Goal: Task Accomplishment & Management: Complete application form

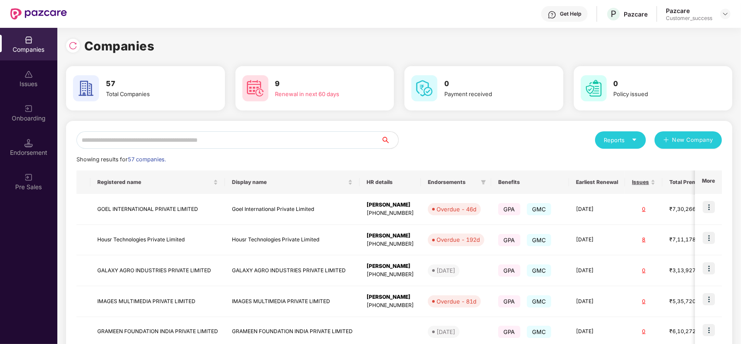
click at [214, 133] on input "text" at bounding box center [228, 139] width 304 height 17
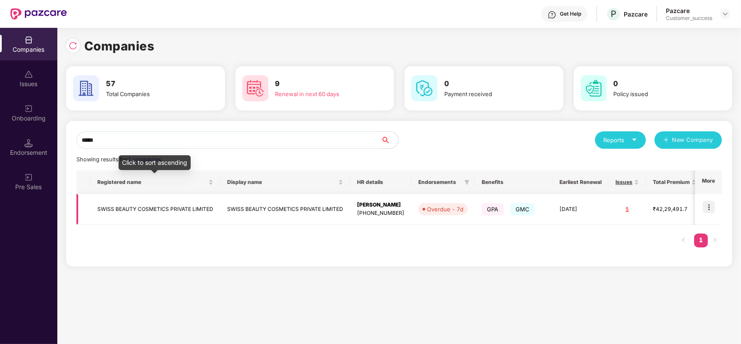
type input "*****"
click at [211, 203] on td "SWISS BEAUTY COSMETICS PRIVATE LIMITED" at bounding box center [155, 209] width 130 height 31
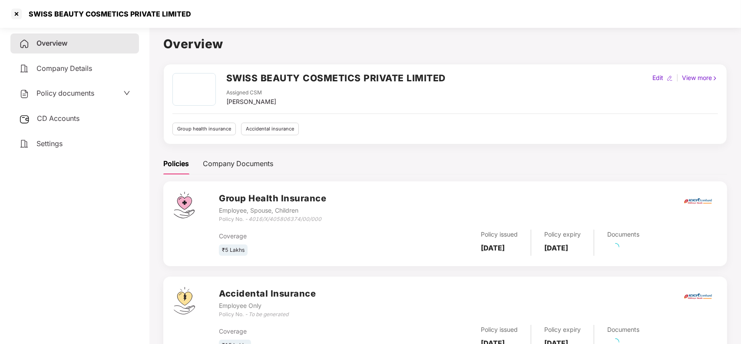
scroll to position [38, 0]
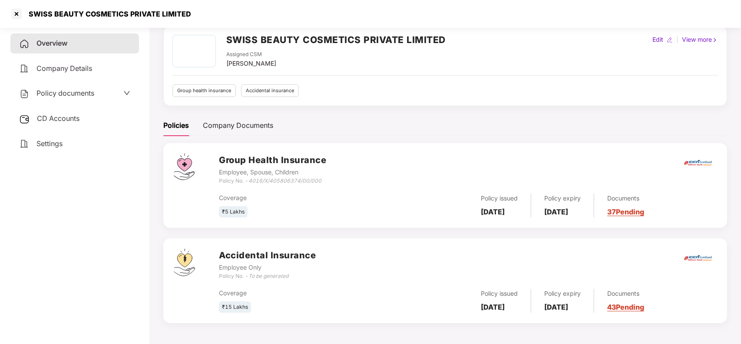
click at [644, 309] on link "43 Pending" at bounding box center [625, 306] width 37 height 9
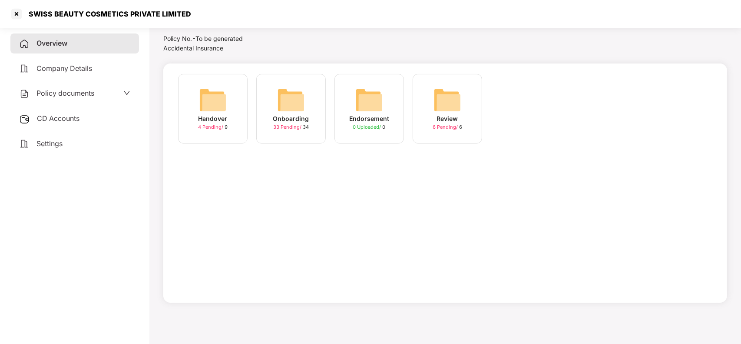
click at [287, 120] on div "Onboarding" at bounding box center [291, 119] width 36 height 10
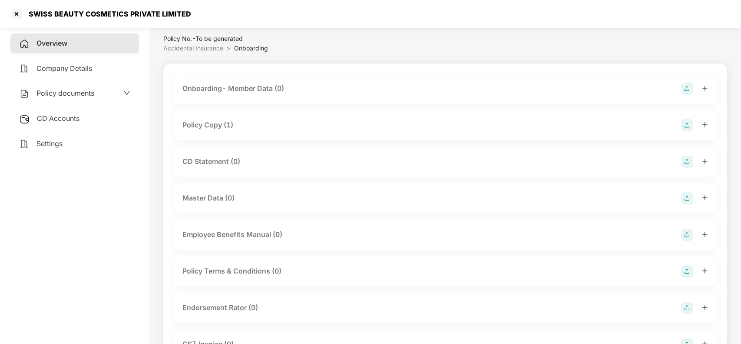
scroll to position [38, 0]
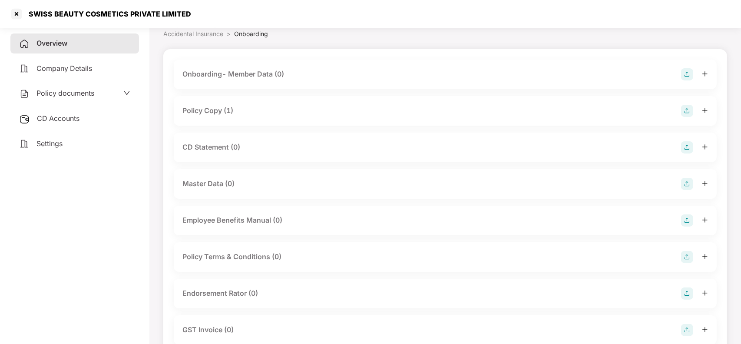
click at [239, 106] on div "Policy Copy (1)" at bounding box center [445, 111] width 526 height 12
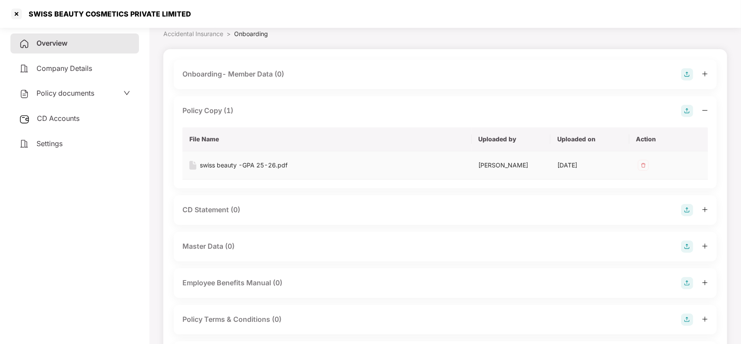
click at [214, 168] on div "swiss beauty -GPA 25-26.pdf" at bounding box center [244, 165] width 88 height 10
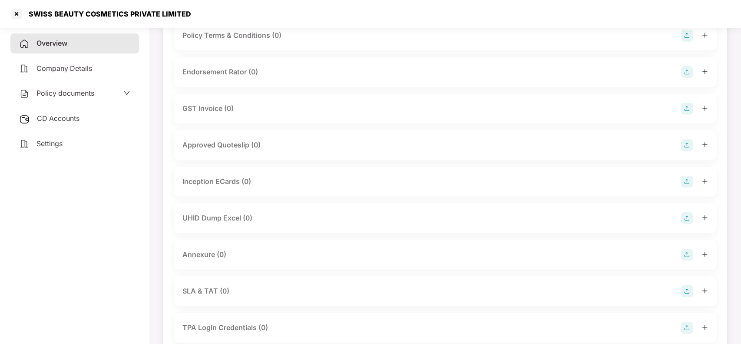
scroll to position [323, 0]
click at [239, 253] on div "Annexure (0)" at bounding box center [445, 254] width 526 height 12
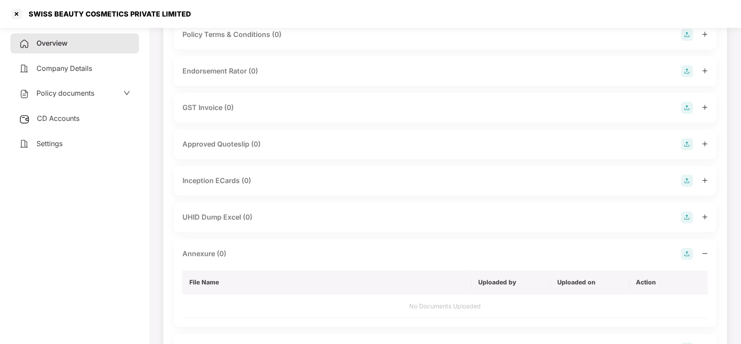
click at [685, 251] on img at bounding box center [687, 254] width 12 height 12
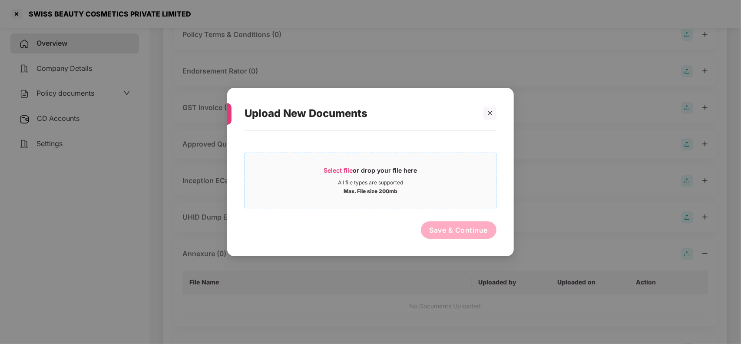
click at [331, 175] on div "Select file or drop your file here" at bounding box center [370, 172] width 93 height 13
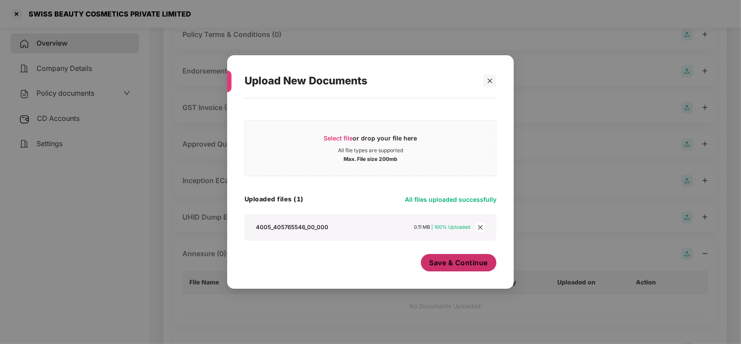
click at [437, 268] on button "Save & Continue" at bounding box center [459, 262] width 76 height 17
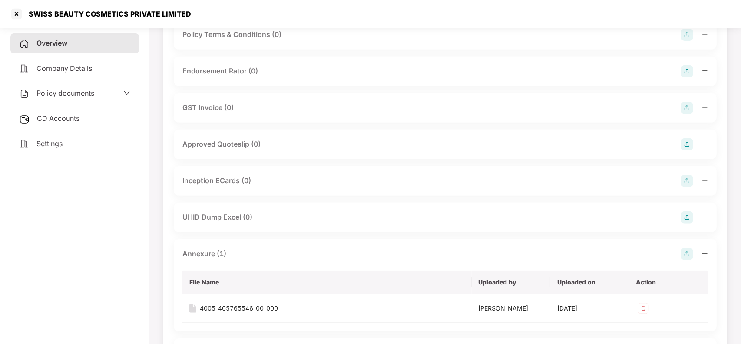
click at [259, 222] on div "UHID Dump Excel (0)" at bounding box center [445, 217] width 526 height 12
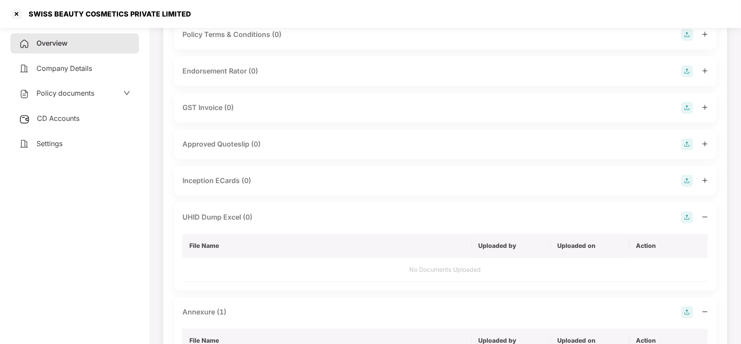
click at [687, 222] on img at bounding box center [687, 217] width 12 height 12
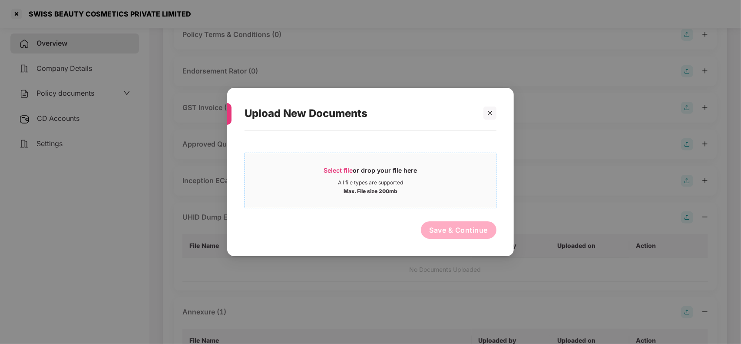
click at [370, 173] on div "Select file or drop your file here" at bounding box center [370, 172] width 93 height 13
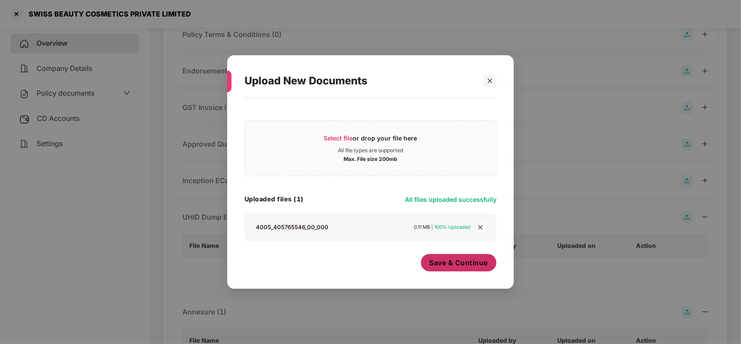
click at [454, 265] on span "Save & Continue" at bounding box center [459, 263] width 59 height 10
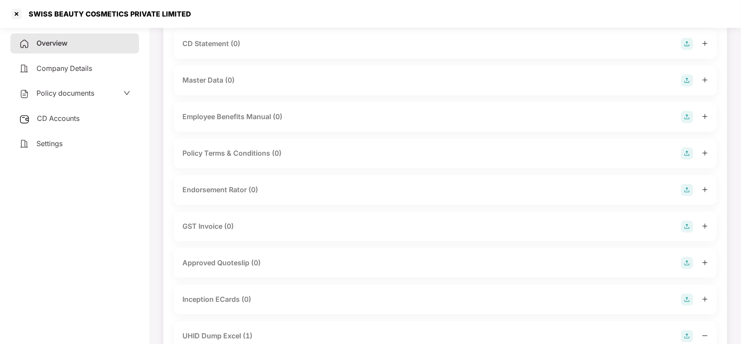
scroll to position [192, 0]
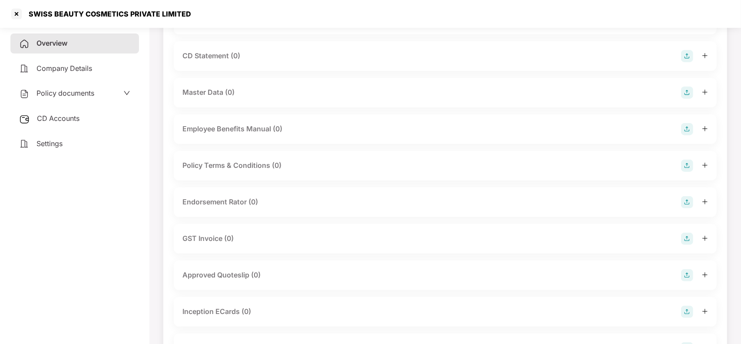
click at [241, 97] on div "Master Data (0)" at bounding box center [445, 92] width 526 height 12
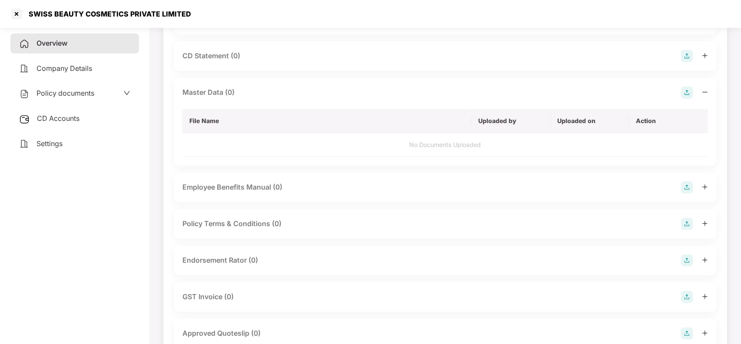
click at [691, 88] on img at bounding box center [687, 92] width 12 height 12
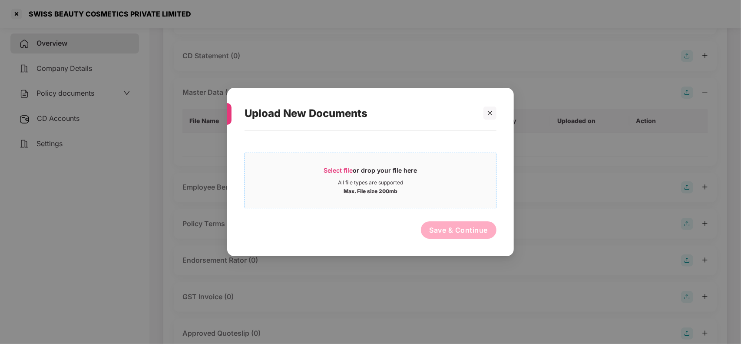
click at [402, 166] on div "Select file or drop your file here" at bounding box center [370, 172] width 93 height 13
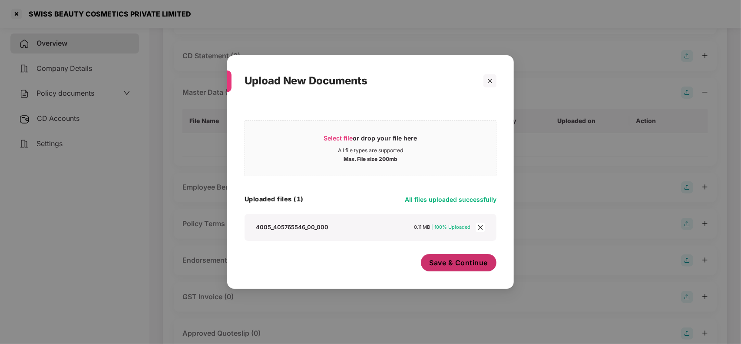
click at [463, 265] on span "Save & Continue" at bounding box center [459, 263] width 59 height 10
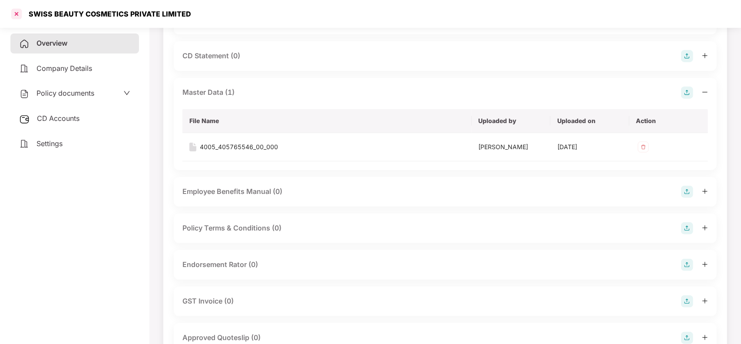
click at [19, 16] on div at bounding box center [17, 14] width 14 height 14
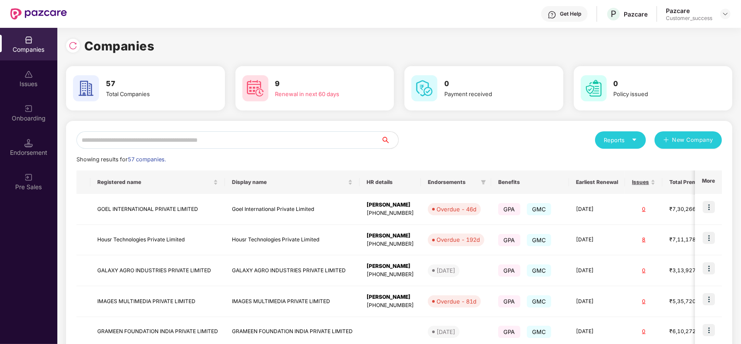
scroll to position [0, 0]
click at [121, 135] on input "text" at bounding box center [228, 139] width 304 height 17
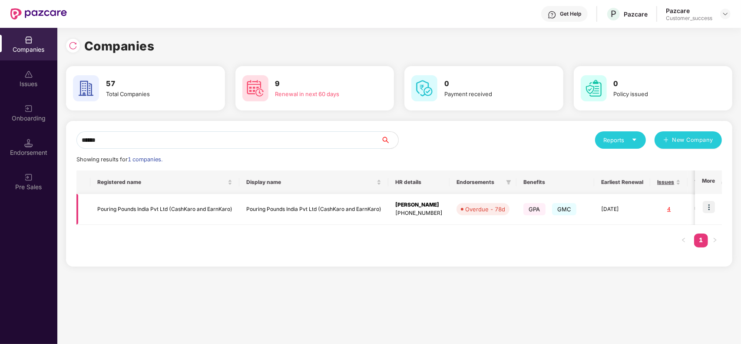
type input "******"
click at [709, 210] on img at bounding box center [709, 207] width 12 height 12
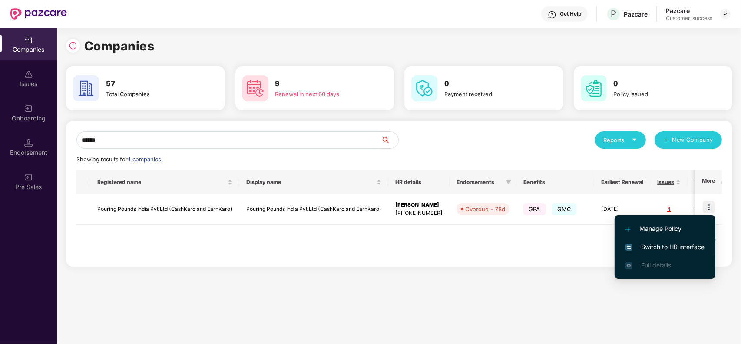
click at [661, 244] on span "Switch to HR interface" at bounding box center [664, 247] width 79 height 10
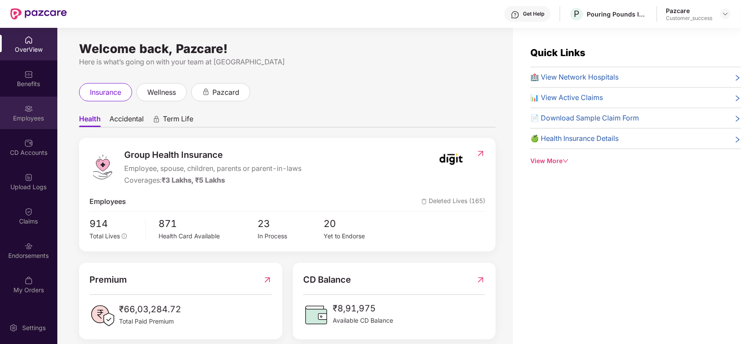
click at [24, 116] on div "Employees" at bounding box center [28, 118] width 57 height 9
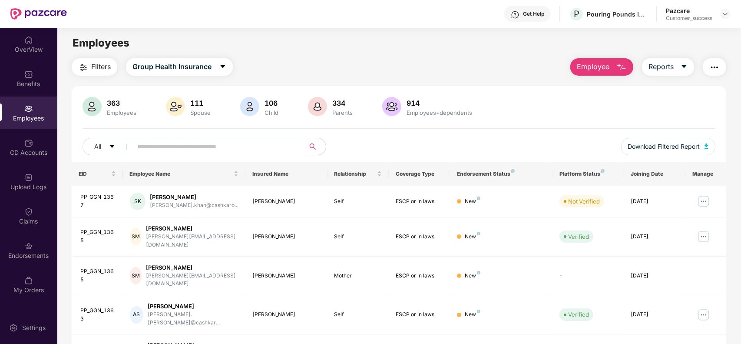
click at [224, 142] on input "text" at bounding box center [215, 146] width 156 height 13
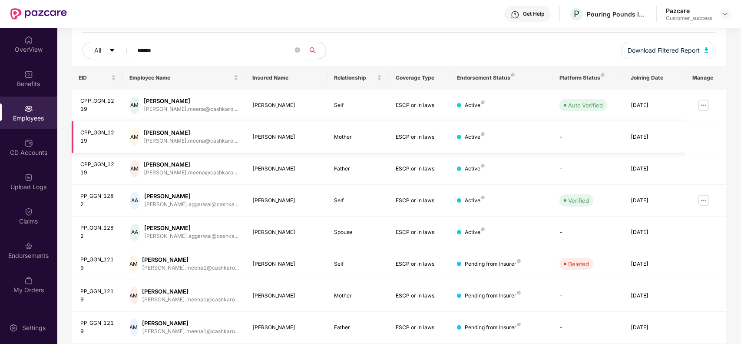
scroll to position [96, 0]
type input "******"
click at [704, 194] on img at bounding box center [704, 200] width 14 height 14
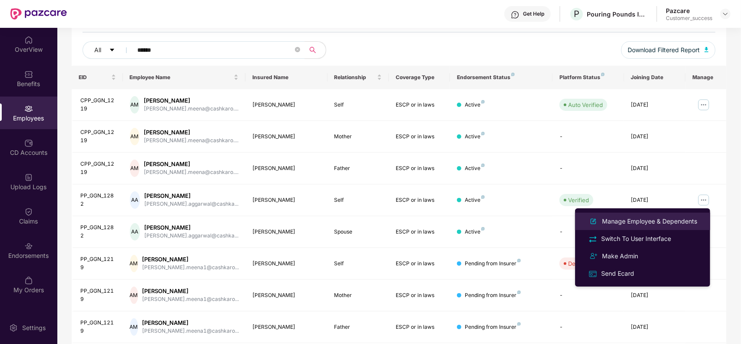
click at [656, 216] on div "Manage Employee & Dependents" at bounding box center [642, 221] width 112 height 10
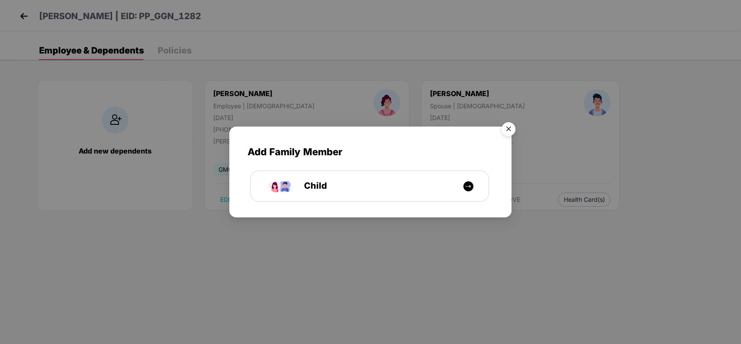
click at [515, 121] on img "Close" at bounding box center [508, 130] width 24 height 24
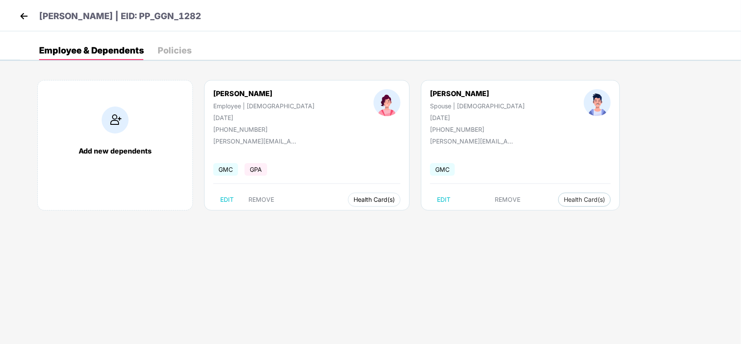
click at [325, 206] on body "[PERSON_NAME] | EID: PP_GGN_1282 Employee & Dependents Policies Add new depende…" at bounding box center [370, 172] width 741 height 344
click at [324, 215] on span "Health Insurance(ESCP or parent-in-law)" at bounding box center [375, 217] width 130 height 10
click at [24, 14] on img at bounding box center [23, 16] width 13 height 13
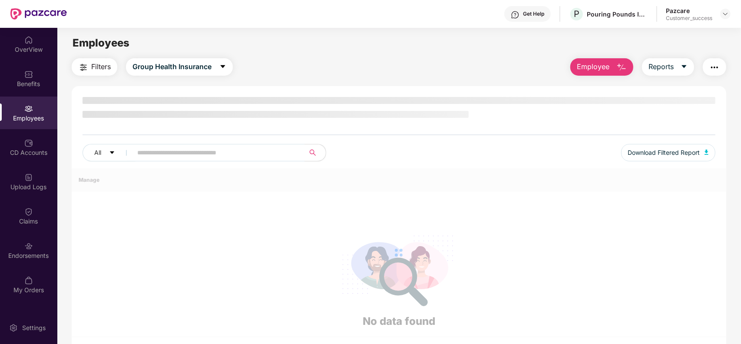
click at [731, 12] on header "Get Help P Pouring Pounds India Pvt Ltd (CashKaro and EarnKaro) Pazcare Custome…" at bounding box center [370, 14] width 741 height 28
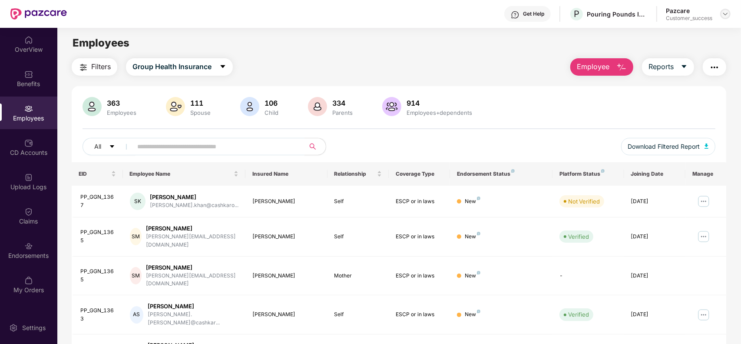
click at [727, 12] on img at bounding box center [725, 13] width 7 height 7
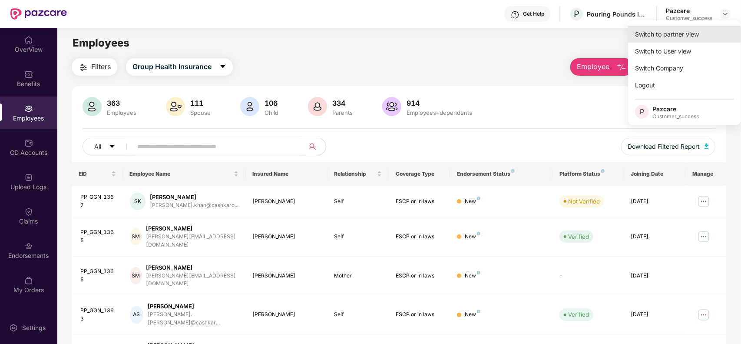
click at [698, 29] on div "Switch to partner view" at bounding box center [684, 34] width 113 height 17
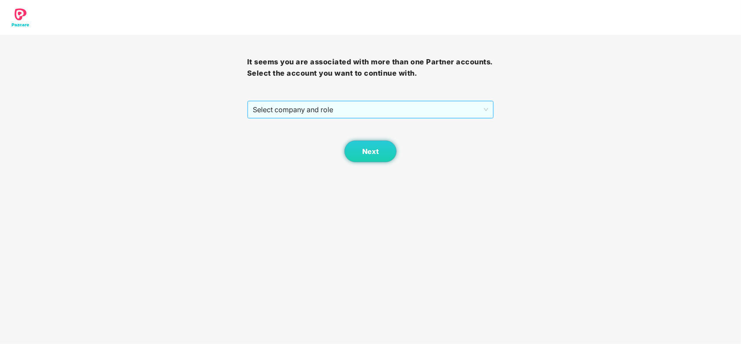
click at [375, 118] on span "Select company and role" at bounding box center [371, 109] width 236 height 17
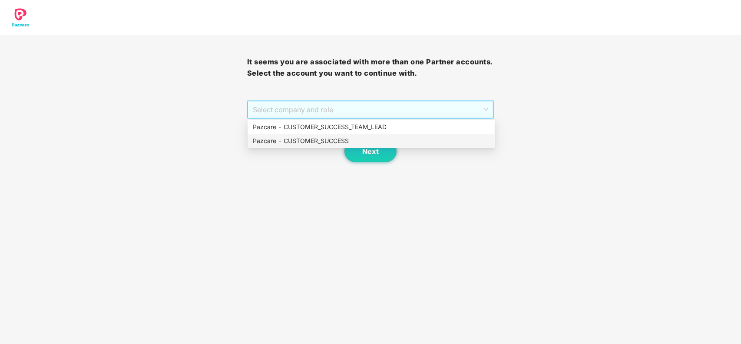
click at [339, 141] on div "Pazcare - CUSTOMER_SUCCESS" at bounding box center [371, 141] width 237 height 10
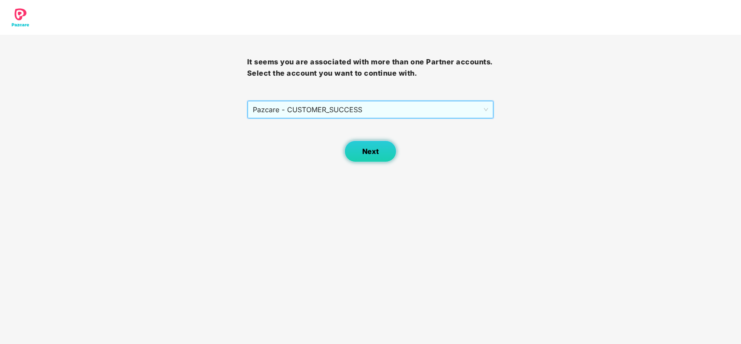
click at [357, 150] on button "Next" at bounding box center [370, 151] width 52 height 22
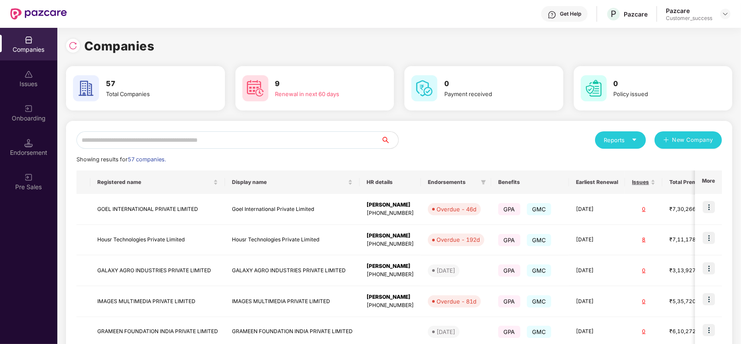
click at [251, 138] on input "text" at bounding box center [228, 139] width 304 height 17
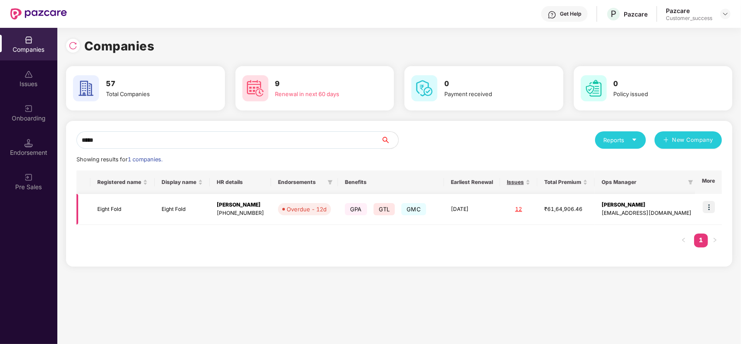
type input "*****"
click at [183, 205] on td "Eight Fold" at bounding box center [182, 209] width 55 height 31
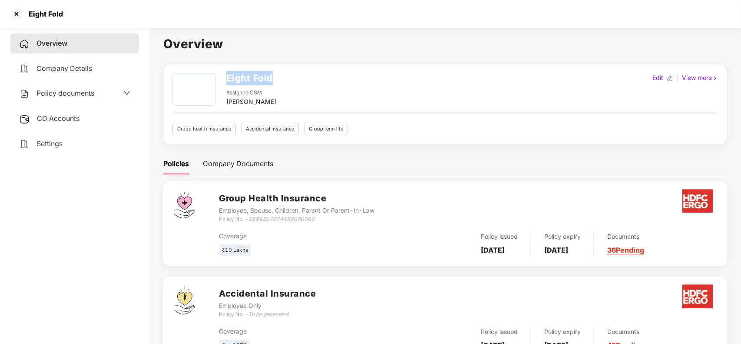
drag, startPoint x: 226, startPoint y: 76, endPoint x: 278, endPoint y: 77, distance: 52.1
click at [278, 77] on div "Eight Fold Assigned CSM [PERSON_NAME] Edit | View more" at bounding box center [445, 89] width 546 height 33
copy h2 "Eight Fold"
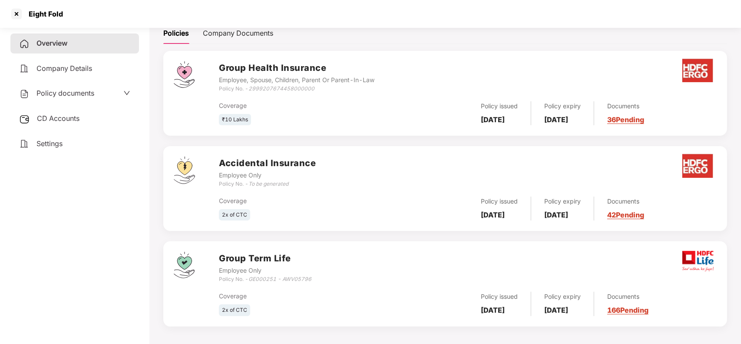
scroll to position [133, 0]
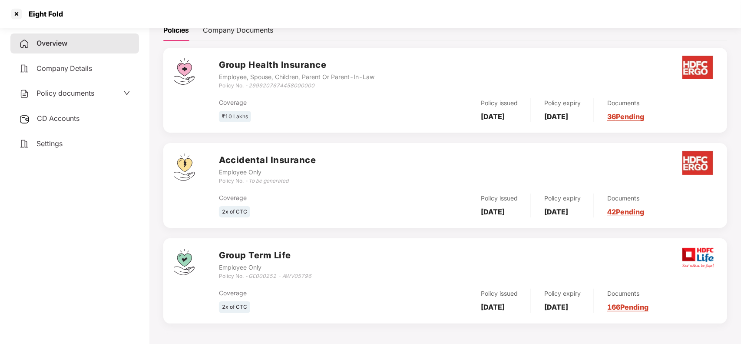
click at [66, 64] on span "Company Details" at bounding box center [64, 68] width 56 height 9
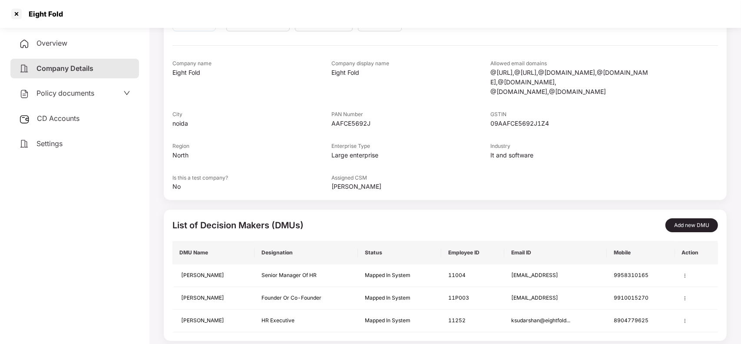
scroll to position [76, 0]
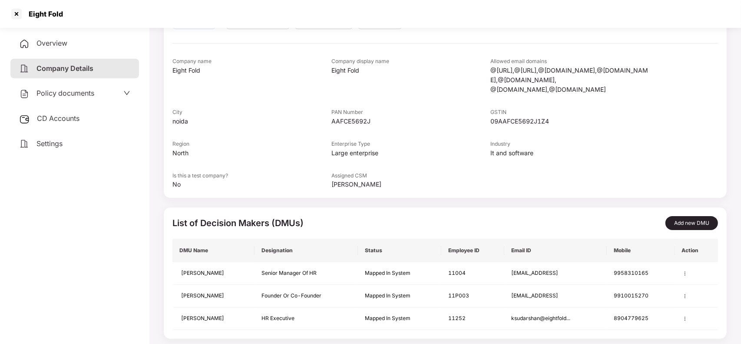
click at [67, 100] on div "Policy documents" at bounding box center [74, 93] width 129 height 20
click at [71, 97] on div "Policy documents" at bounding box center [56, 93] width 75 height 11
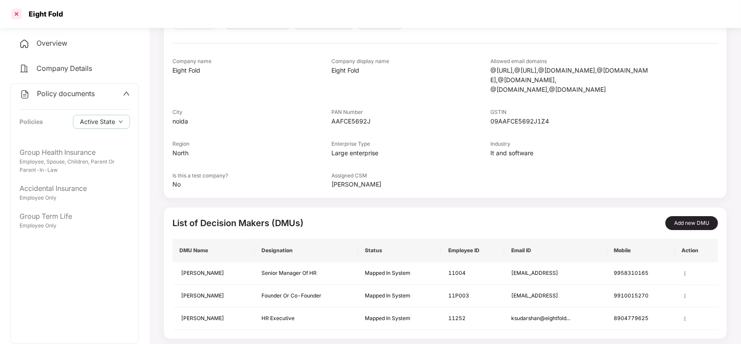
click at [17, 10] on div at bounding box center [17, 14] width 14 height 14
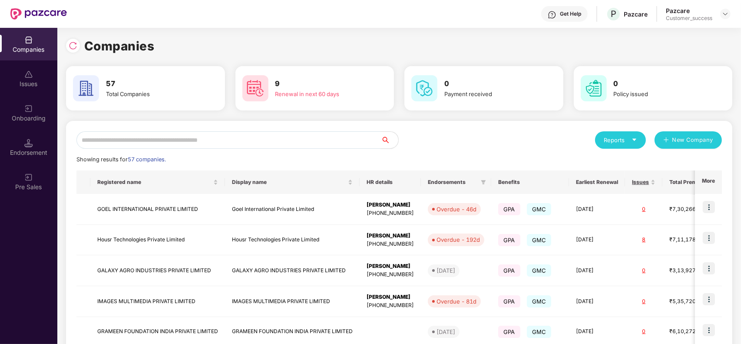
scroll to position [0, 0]
click at [106, 139] on input "text" at bounding box center [228, 139] width 304 height 17
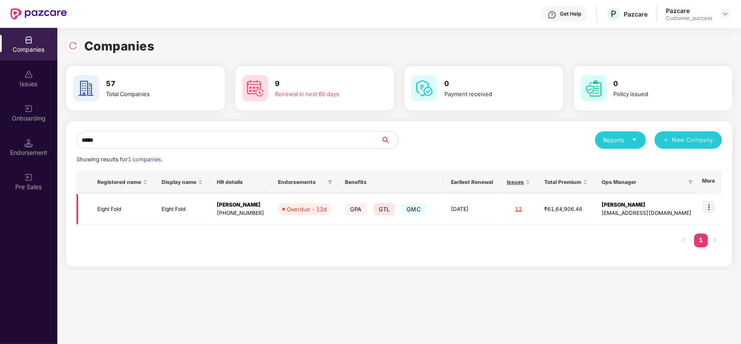
type input "*****"
click at [711, 210] on img at bounding box center [709, 207] width 12 height 12
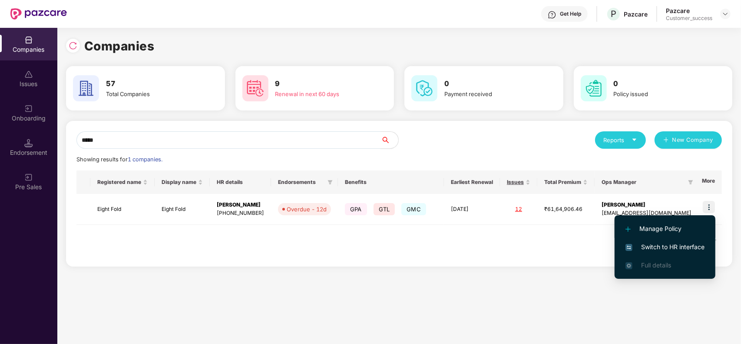
click at [669, 226] on span "Manage Policy" at bounding box center [664, 229] width 79 height 10
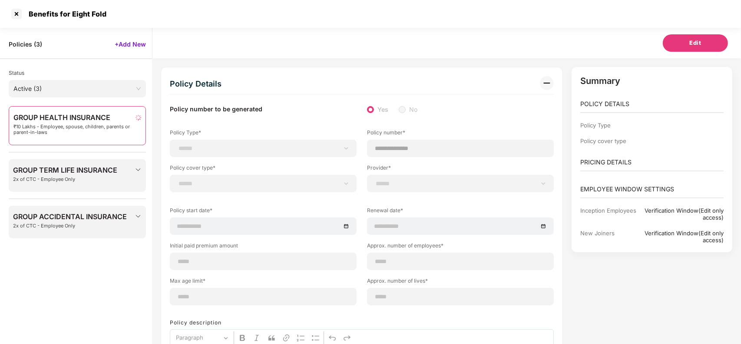
scroll to position [27, 0]
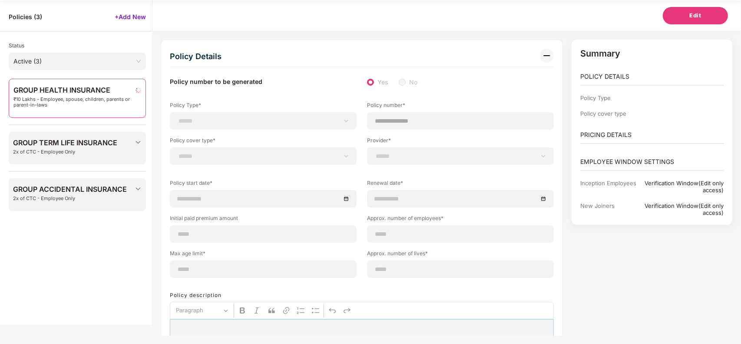
select select "**********"
select select "*"
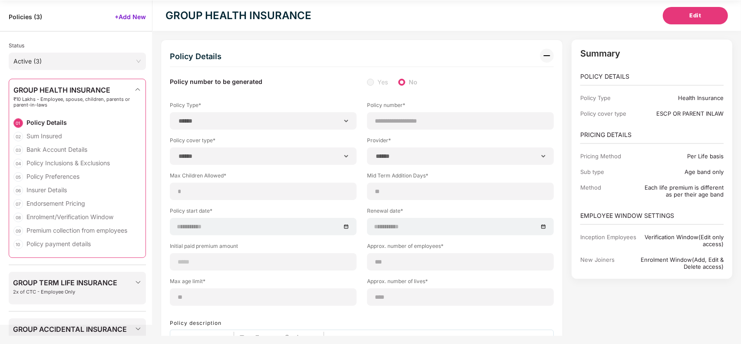
type input "**********"
type input "***"
type input "**"
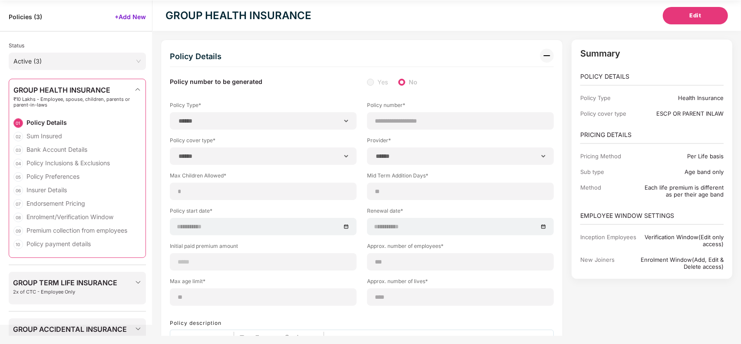
type input "****"
type input "*"
type input "**"
type input "*******"
type input "**********"
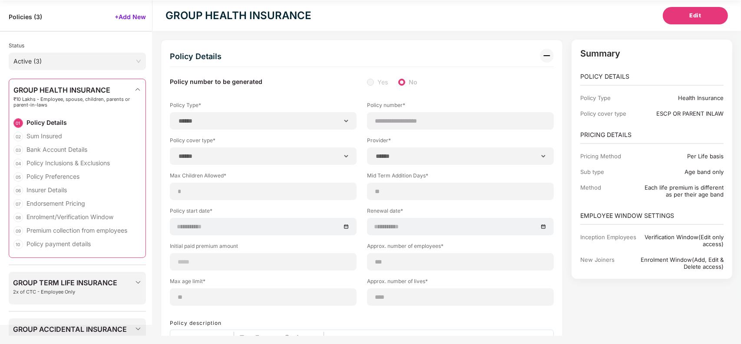
type input "**********"
type input "********"
click at [72, 301] on div "GROUP TERM LIFE INSURANCE 2x of CTC - Employee Only" at bounding box center [77, 287] width 137 height 33
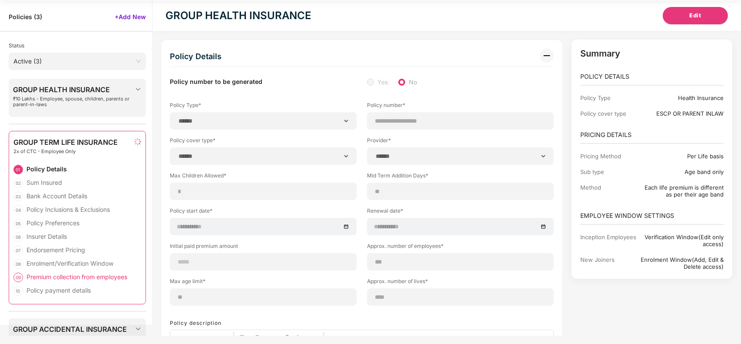
type input "**********"
type input "***"
type input "**"
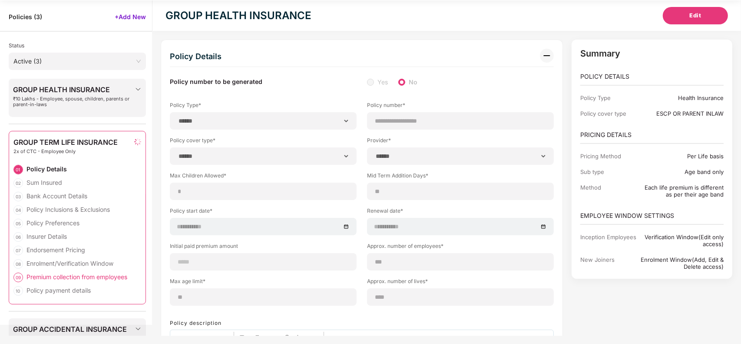
type input "***"
type input "**********"
type input "********"
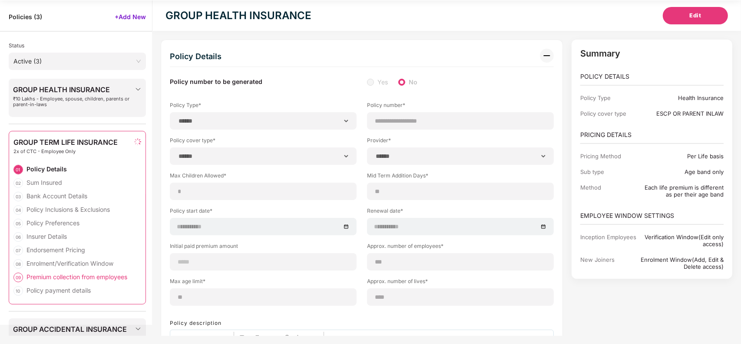
type input "**********"
type input "*******"
type input "**********"
select select "*"
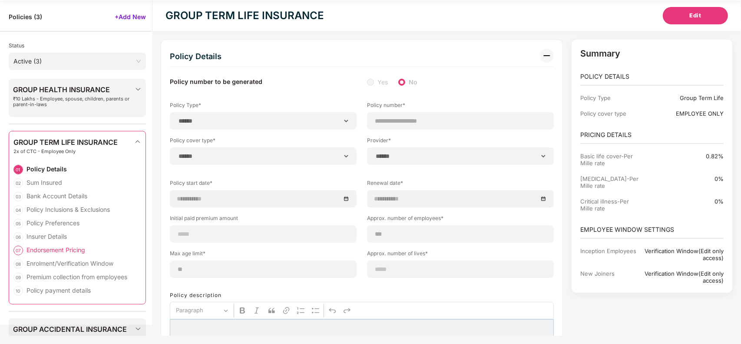
click at [50, 250] on div "Endorsement Pricing" at bounding box center [55, 249] width 59 height 8
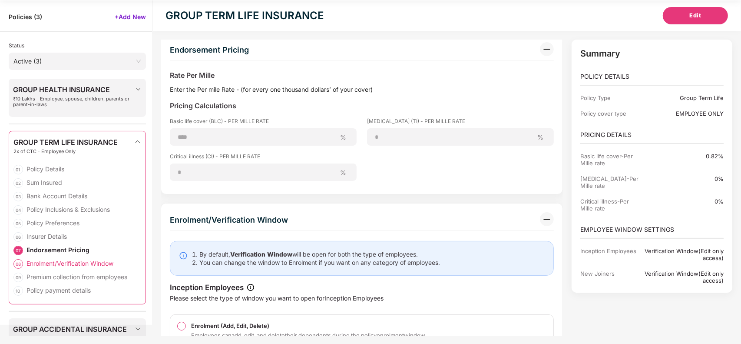
click at [50, 261] on div "Enrolment/Verification Window" at bounding box center [69, 263] width 87 height 8
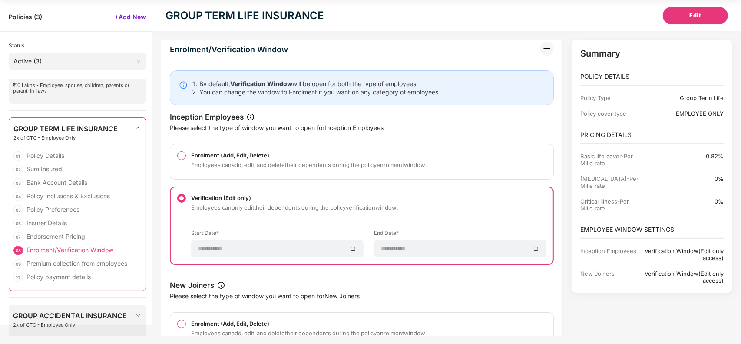
scroll to position [22, 0]
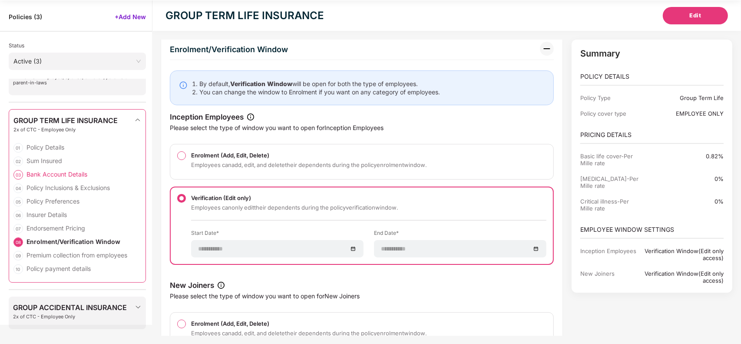
click at [53, 174] on div "Bank Account Details" at bounding box center [56, 174] width 61 height 8
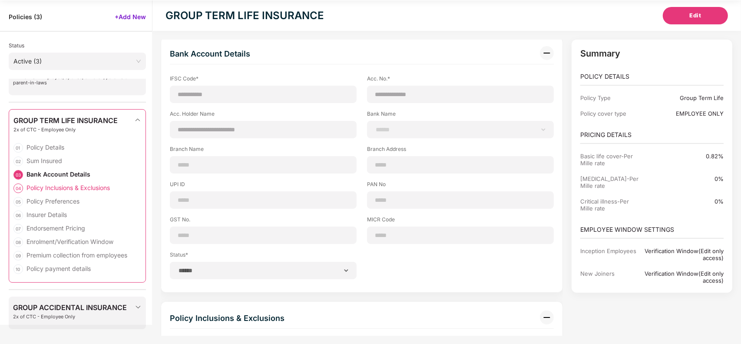
click at [54, 185] on div "Policy Inclusions & Exclusions" at bounding box center [67, 187] width 83 height 8
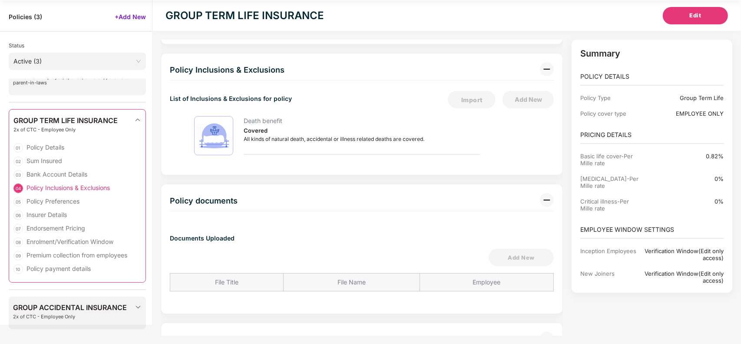
scroll to position [829, 0]
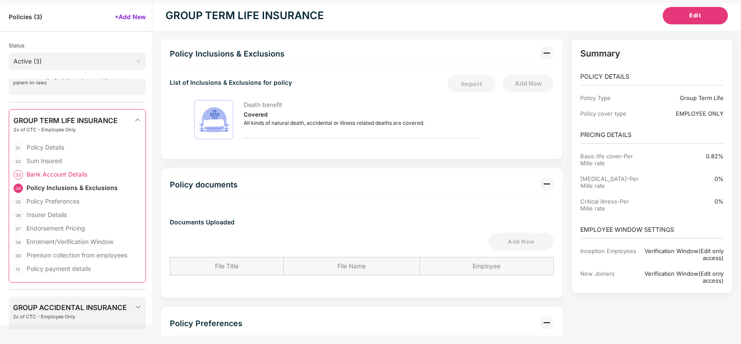
click at [53, 176] on div "Bank Account Details" at bounding box center [56, 174] width 61 height 8
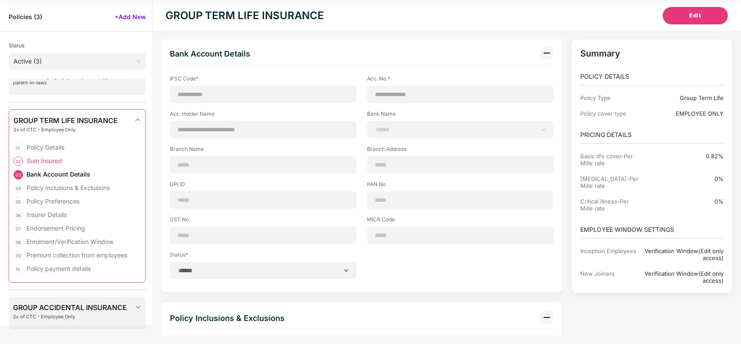
click at [51, 158] on div "Sum Insured" at bounding box center [44, 160] width 36 height 8
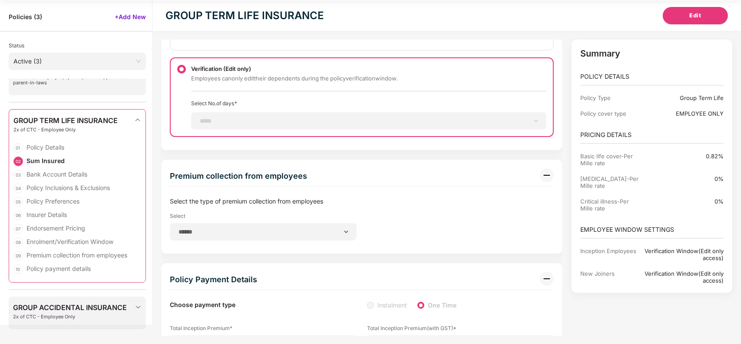
scroll to position [2138, 0]
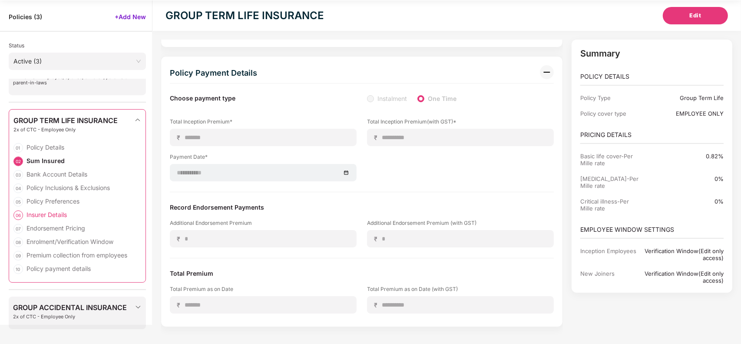
click at [61, 214] on div "Insurer Details" at bounding box center [46, 214] width 40 height 8
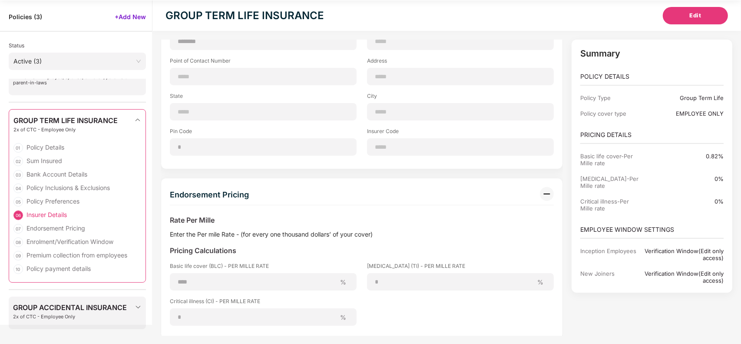
scroll to position [1263, 0]
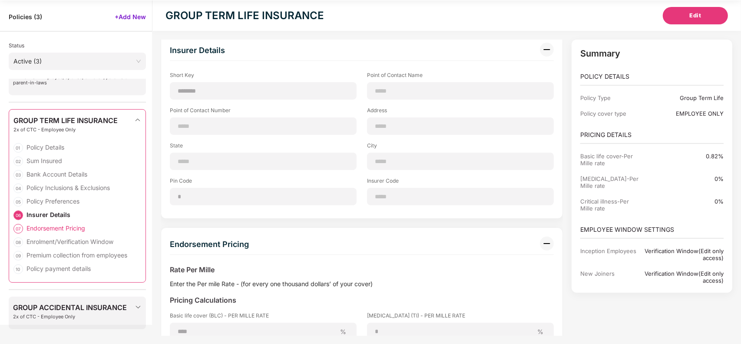
click at [66, 229] on div "Endorsement Pricing" at bounding box center [55, 228] width 59 height 8
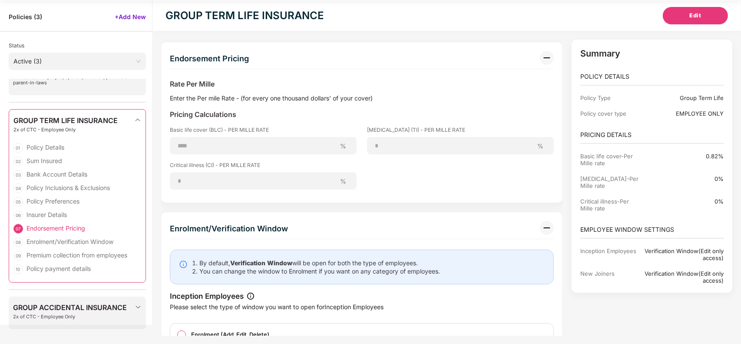
scroll to position [1457, 0]
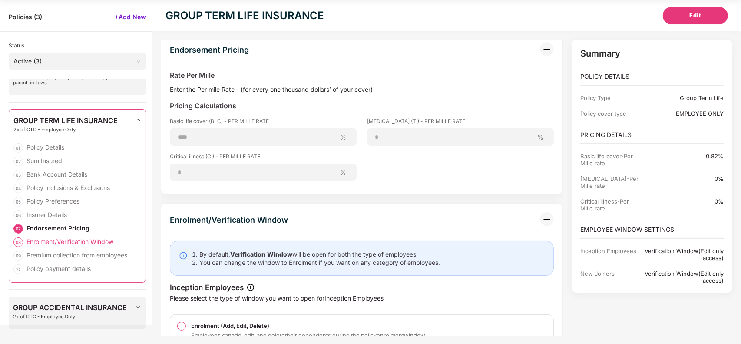
click at [71, 242] on div "Enrolment/Verification Window" at bounding box center [69, 241] width 87 height 8
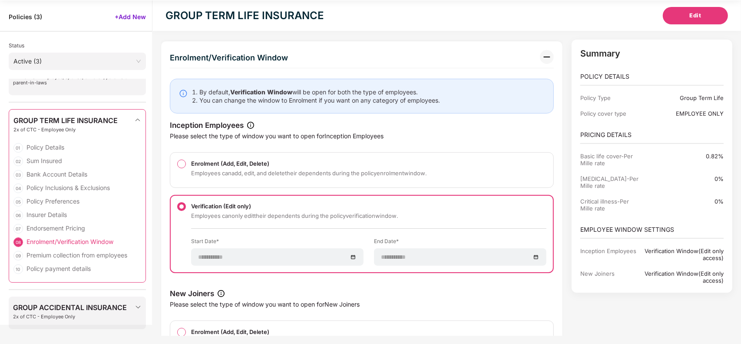
scroll to position [1627, 0]
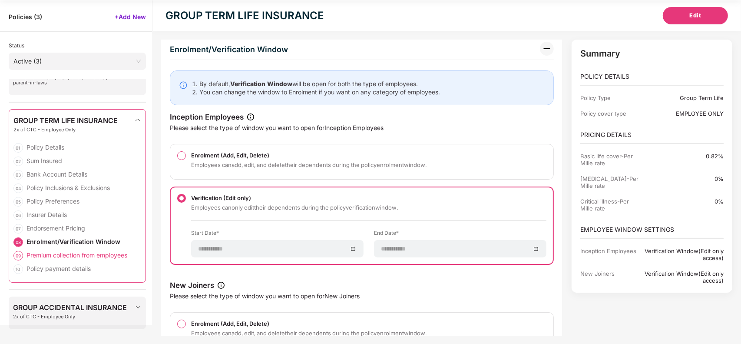
click at [73, 257] on div "Premium collection from employees" at bounding box center [76, 255] width 101 height 8
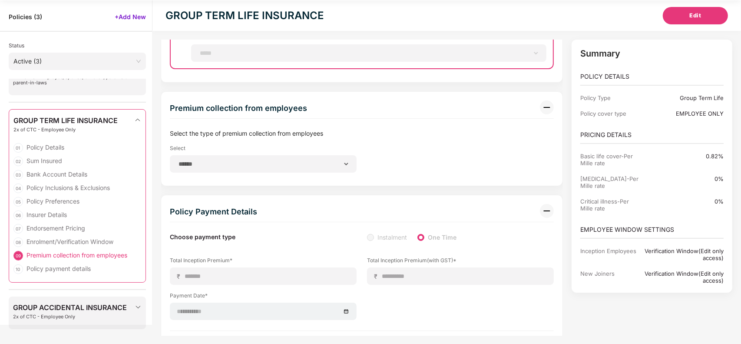
scroll to position [2051, 0]
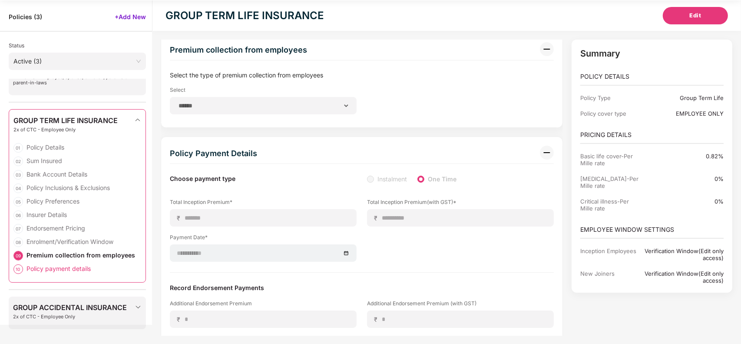
click at [51, 269] on div "Policy payment details" at bounding box center [58, 268] width 64 height 8
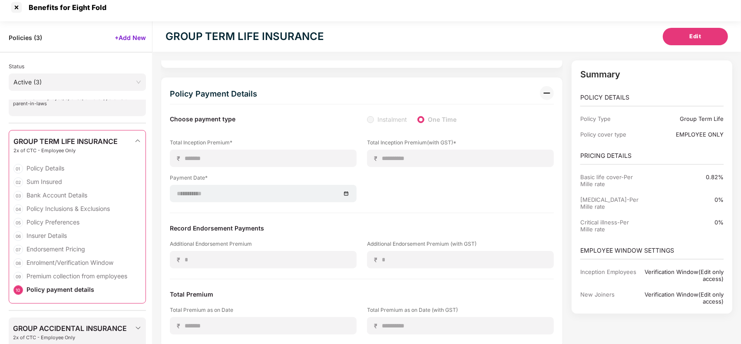
scroll to position [6, 0]
click at [54, 139] on span "GROUP TERM LIFE INSURANCE" at bounding box center [65, 142] width 104 height 8
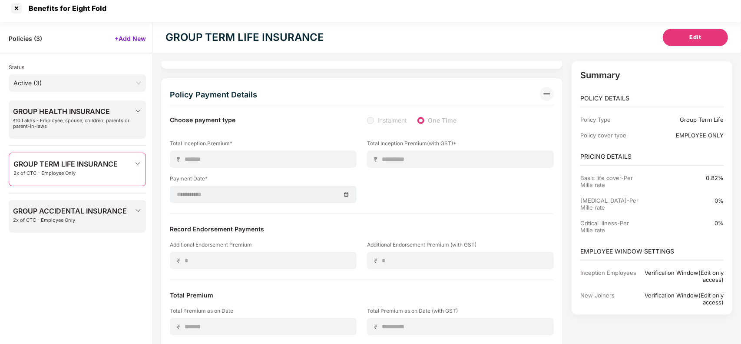
scroll to position [0, 0]
click at [55, 212] on span "GROUP ACCIDENTAL INSURANCE" at bounding box center [70, 211] width 114 height 8
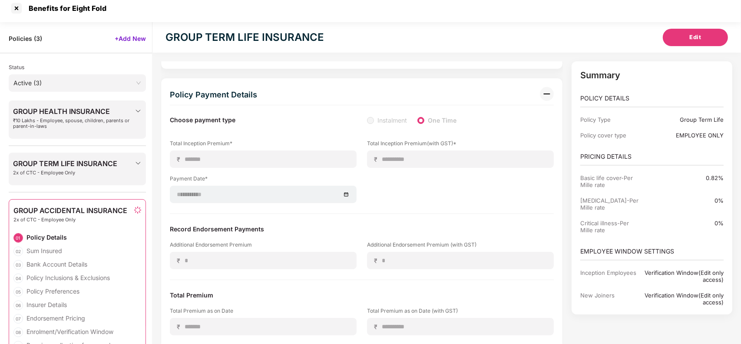
scroll to position [27, 0]
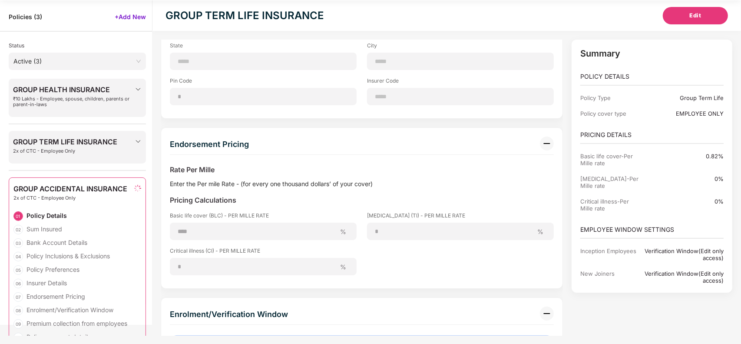
type input "**********"
type input "***"
type input "**********"
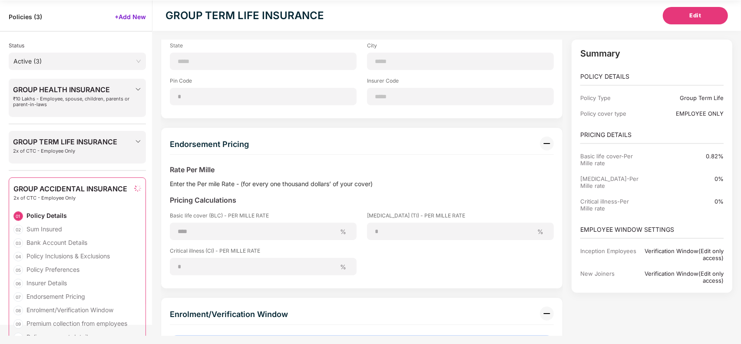
type input "**********"
type input "********"
type input "**********"
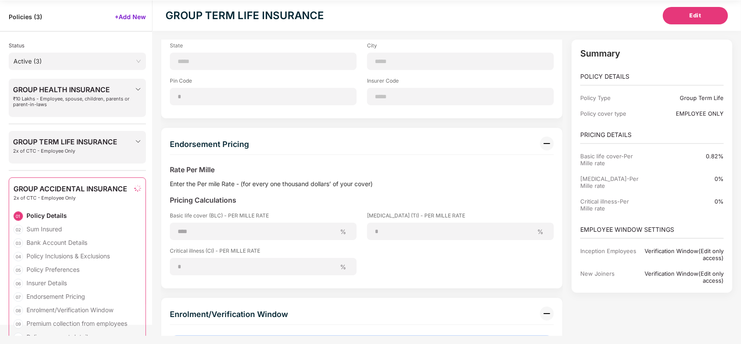
type input "******"
type input "********"
type input "******"
type input "*********"
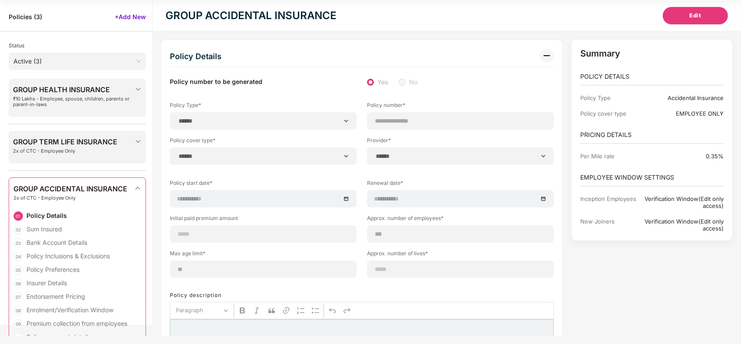
scroll to position [0, 0]
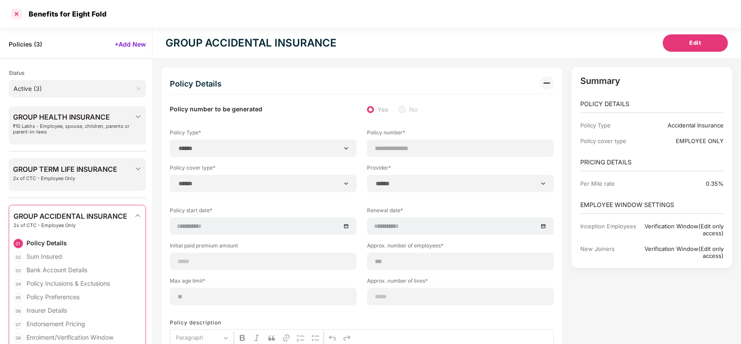
click at [14, 12] on div at bounding box center [17, 14] width 14 height 14
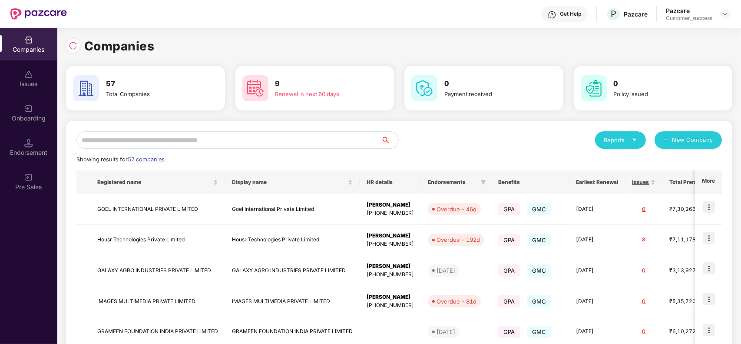
click at [207, 127] on div "Reports New Company Showing results for 57 companies. Registered name Display n…" at bounding box center [399, 331] width 666 height 421
click at [201, 142] on input "text" at bounding box center [228, 139] width 304 height 17
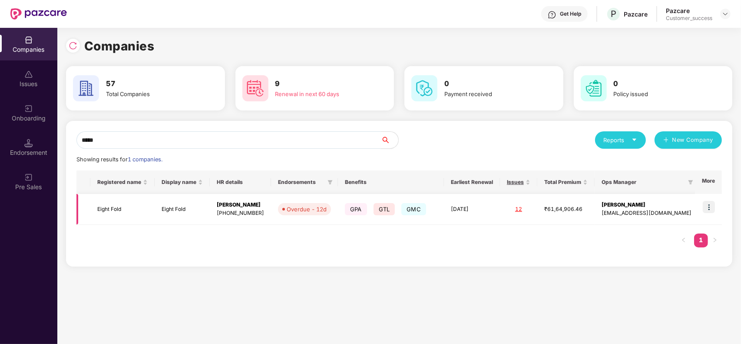
type input "*****"
click at [177, 208] on td "Eight Fold" at bounding box center [182, 209] width 55 height 31
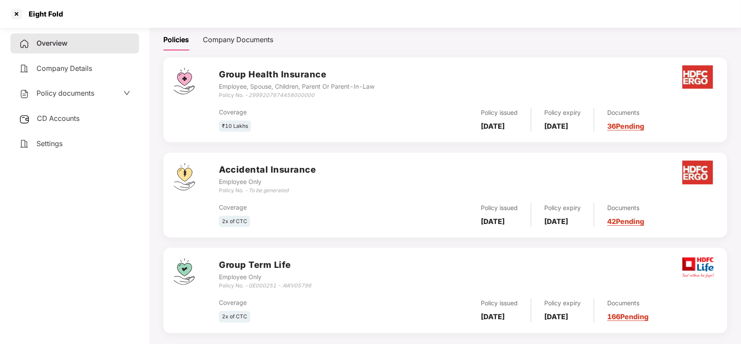
scroll to position [133, 0]
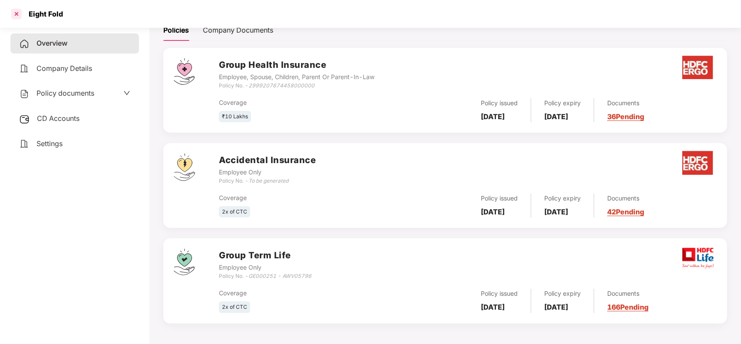
click at [12, 14] on div at bounding box center [17, 14] width 14 height 14
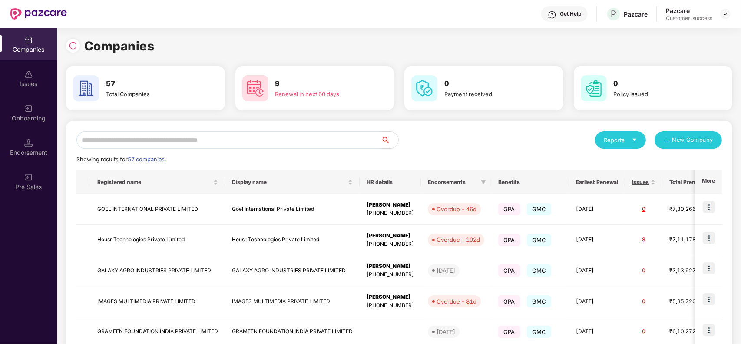
scroll to position [0, 0]
click at [175, 141] on input "text" at bounding box center [228, 139] width 304 height 17
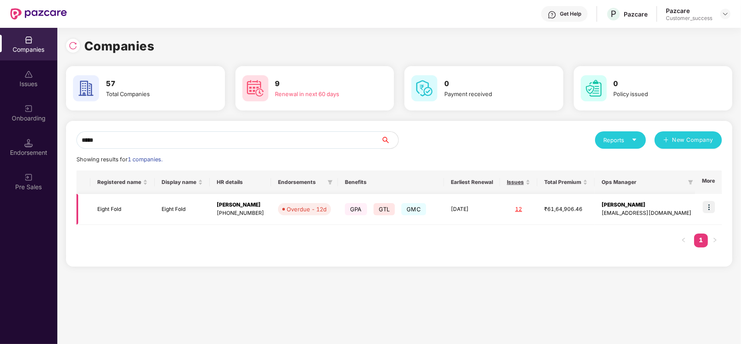
type input "*****"
click at [706, 211] on img at bounding box center [709, 207] width 12 height 12
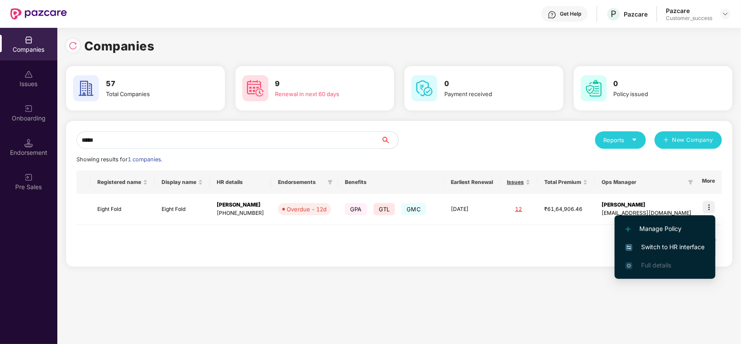
click at [675, 242] on span "Switch to HR interface" at bounding box center [664, 247] width 79 height 10
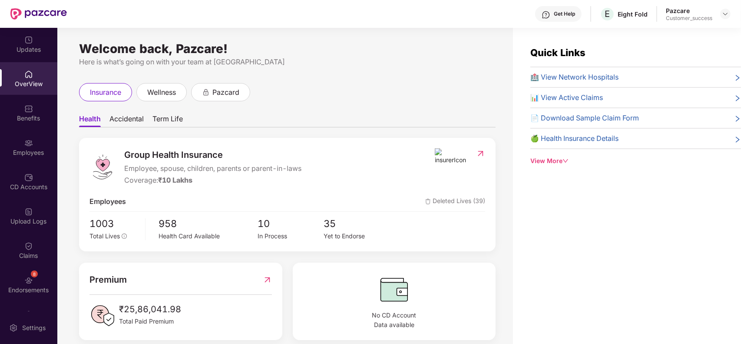
click at [43, 144] on div "Employees" at bounding box center [28, 147] width 57 height 33
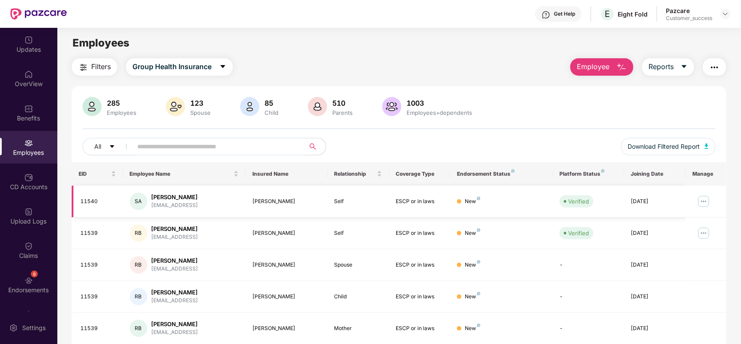
click at [706, 205] on img at bounding box center [704, 201] width 14 height 14
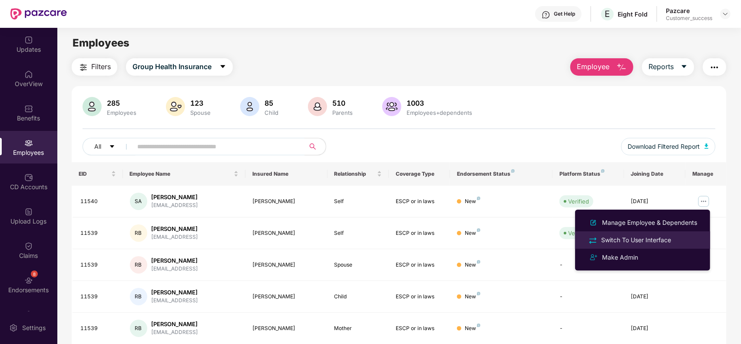
click at [642, 237] on div "Switch To User Interface" at bounding box center [635, 240] width 73 height 10
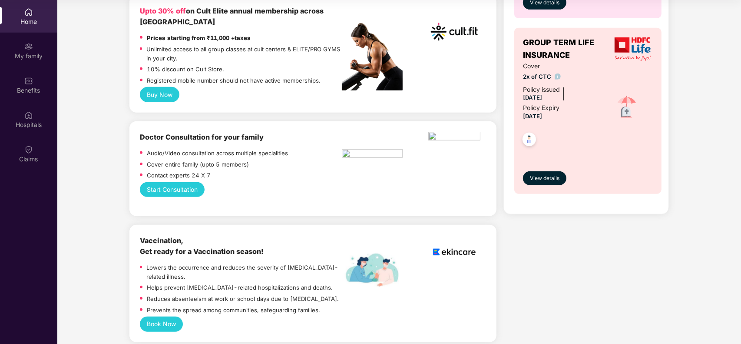
scroll to position [470, 0]
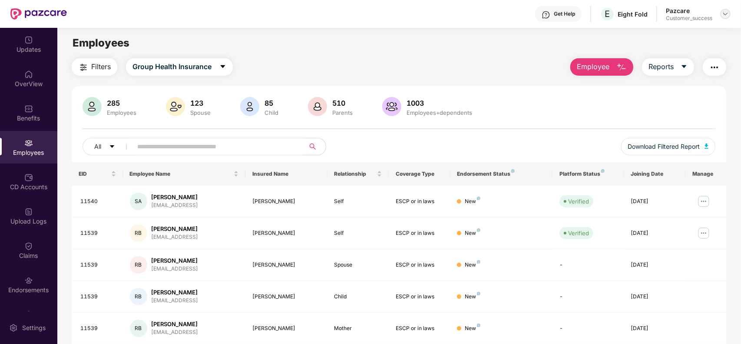
click at [726, 16] on img at bounding box center [725, 13] width 7 height 7
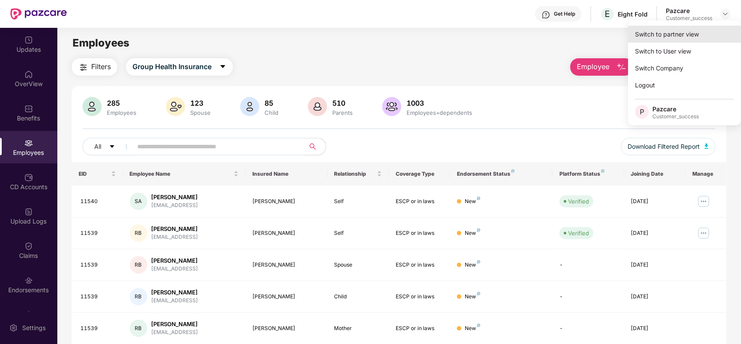
click at [698, 32] on div "Switch to partner view" at bounding box center [684, 34] width 113 height 17
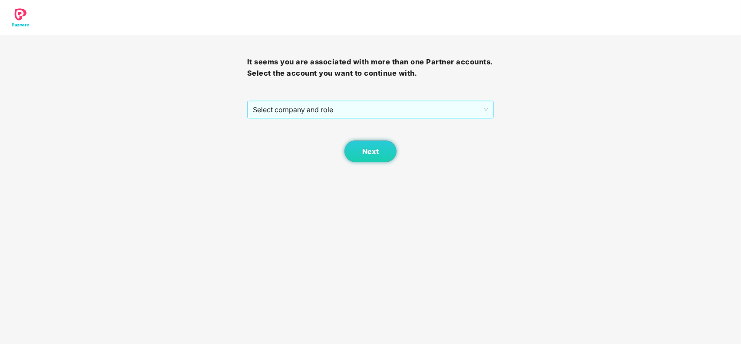
click at [407, 117] on span "Select company and role" at bounding box center [371, 109] width 236 height 17
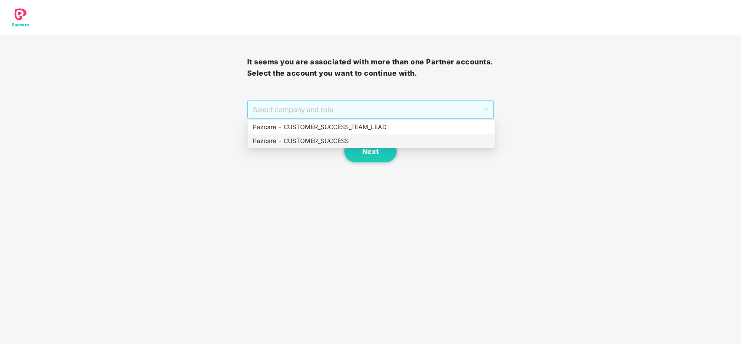
click at [326, 141] on div "Pazcare - CUSTOMER_SUCCESS" at bounding box center [371, 141] width 237 height 10
click at [334, 106] on span "Pazcare - CUSTOMER_SUCCESS" at bounding box center [371, 109] width 236 height 17
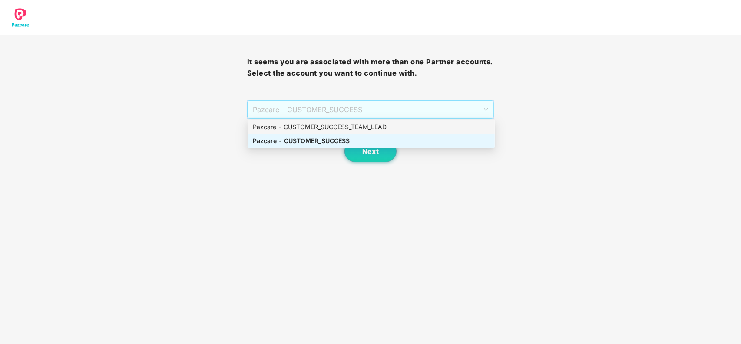
click at [327, 122] on div "Pazcare - CUSTOMER_SUCCESS_TEAM_LEAD" at bounding box center [371, 127] width 237 height 10
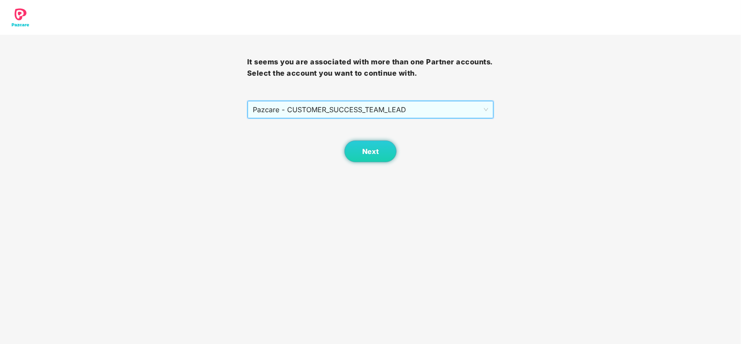
click at [333, 116] on span "Pazcare - CUSTOMER_SUCCESS_TEAM_LEAD" at bounding box center [371, 109] width 236 height 17
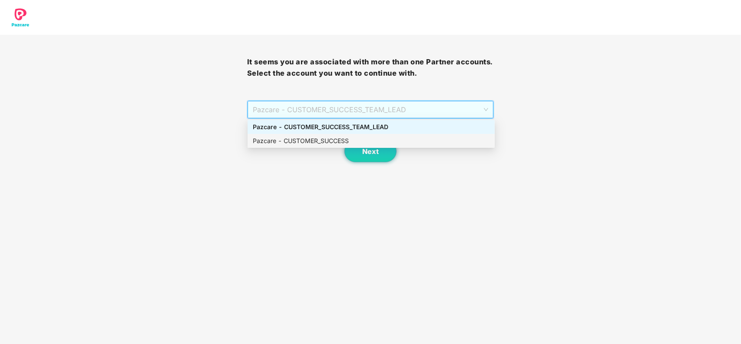
click at [319, 138] on div "Pazcare - CUSTOMER_SUCCESS" at bounding box center [371, 141] width 237 height 10
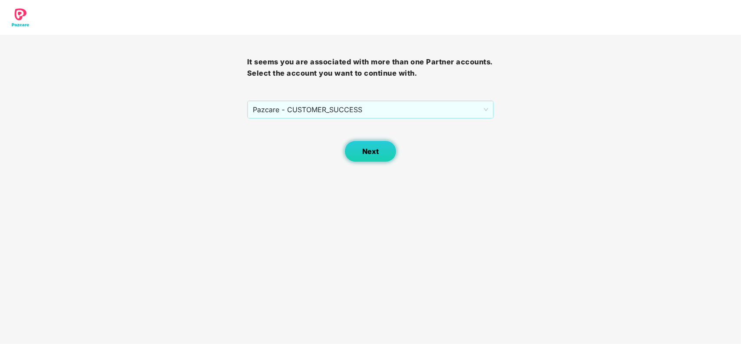
click at [353, 145] on button "Next" at bounding box center [370, 151] width 52 height 22
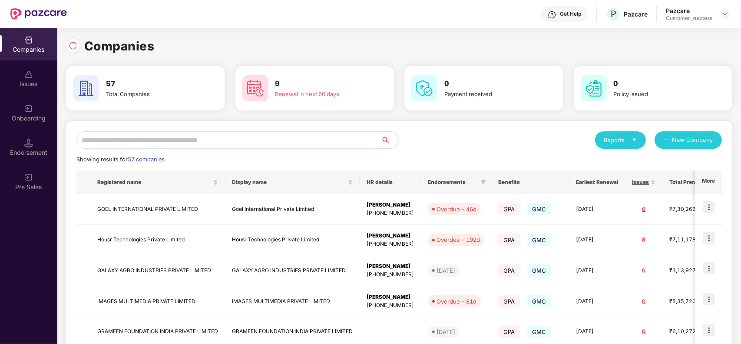
click at [211, 148] on input "text" at bounding box center [228, 139] width 304 height 17
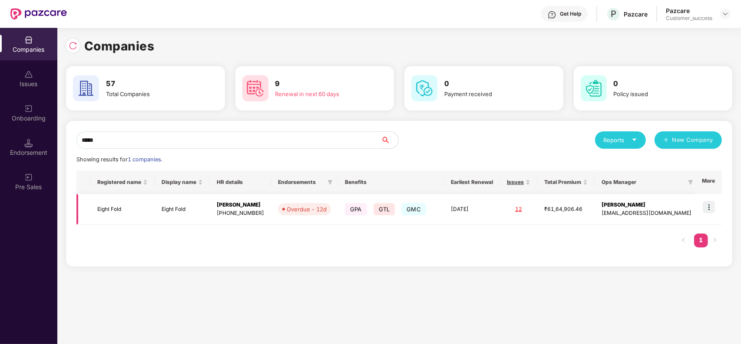
type input "*****"
click at [706, 205] on img at bounding box center [709, 207] width 12 height 12
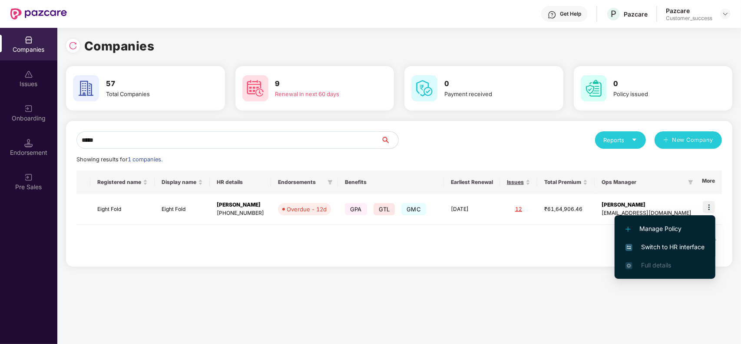
click at [672, 246] on span "Switch to HR interface" at bounding box center [664, 247] width 79 height 10
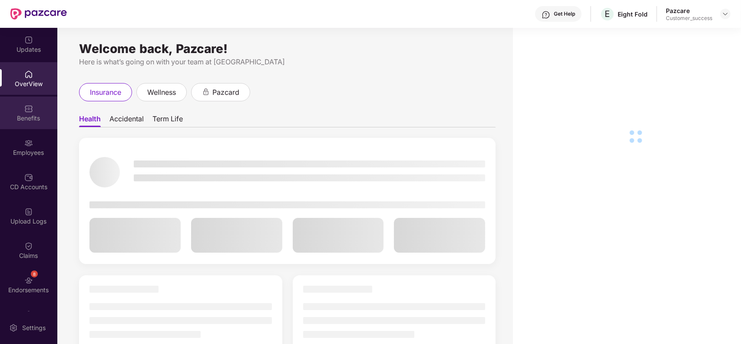
click at [20, 106] on div "Benefits" at bounding box center [28, 112] width 57 height 33
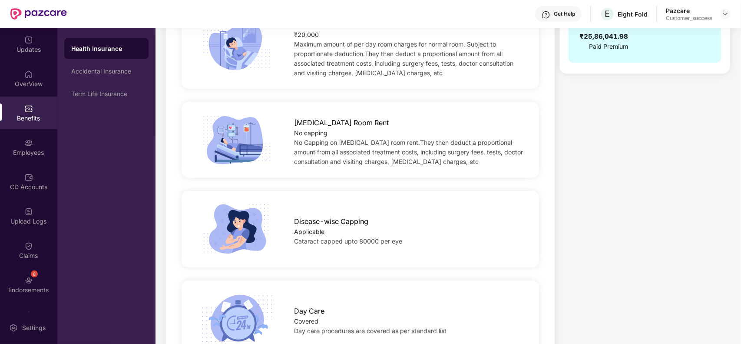
scroll to position [294, 0]
click at [107, 95] on div "Term Life Insurance" at bounding box center [106, 93] width 70 height 7
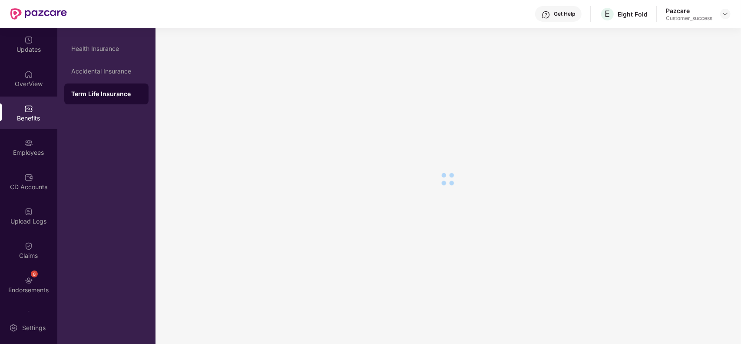
scroll to position [0, 0]
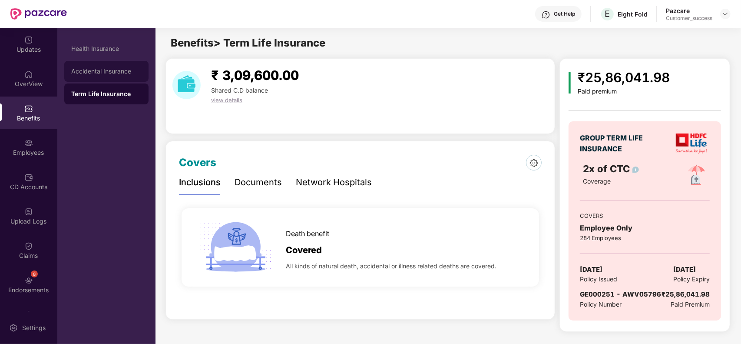
click at [100, 74] on div "Accidental Insurance" at bounding box center [106, 71] width 70 height 7
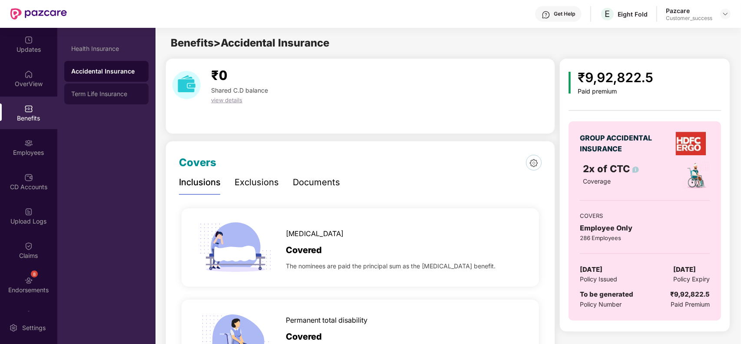
click at [103, 91] on div "Term Life Insurance" at bounding box center [106, 93] width 70 height 7
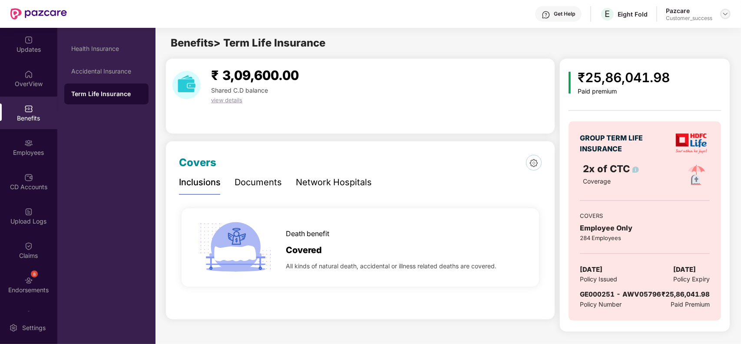
click at [726, 15] on img at bounding box center [725, 13] width 7 height 7
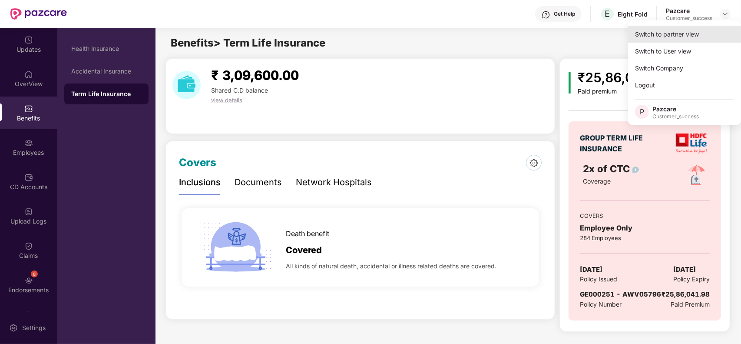
click at [698, 40] on div "Switch to partner view" at bounding box center [684, 34] width 113 height 17
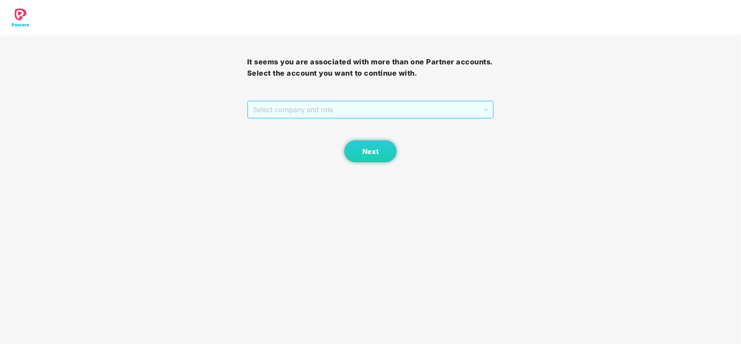
click at [343, 107] on span "Select company and role" at bounding box center [371, 109] width 236 height 17
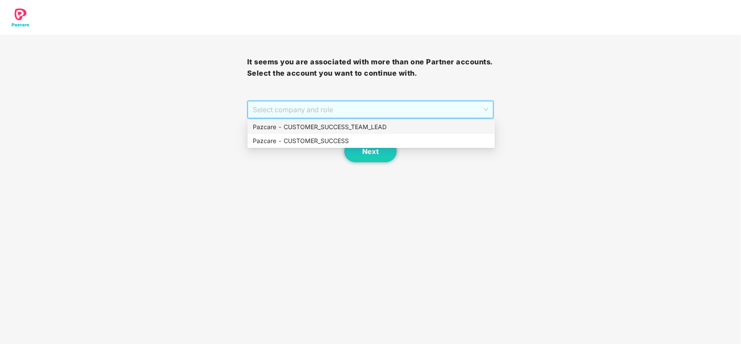
click at [302, 138] on div "Pazcare - CUSTOMER_SUCCESS" at bounding box center [371, 141] width 237 height 10
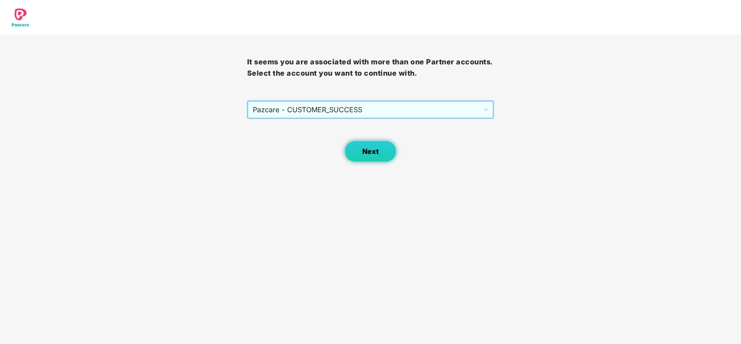
click at [369, 146] on button "Next" at bounding box center [370, 151] width 52 height 22
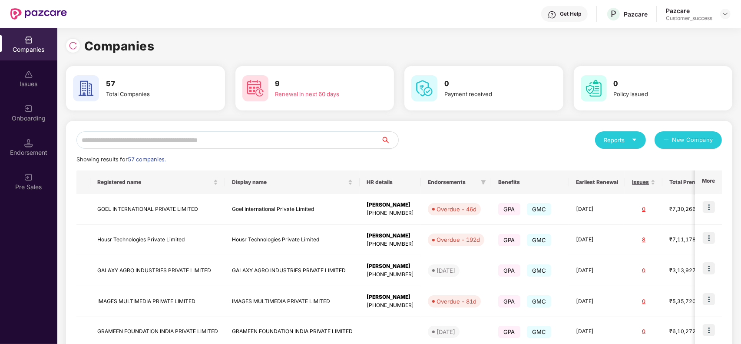
click at [281, 129] on div "Reports New Company Showing results for 57 companies. Registered name Display n…" at bounding box center [399, 331] width 666 height 421
click at [262, 139] on input "text" at bounding box center [228, 139] width 304 height 17
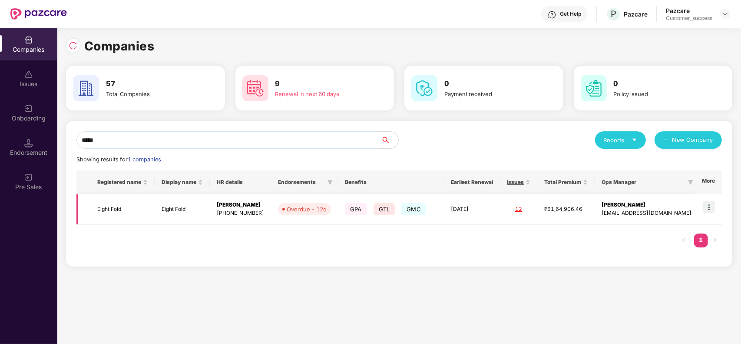
type input "*****"
click at [709, 212] on img at bounding box center [709, 207] width 12 height 12
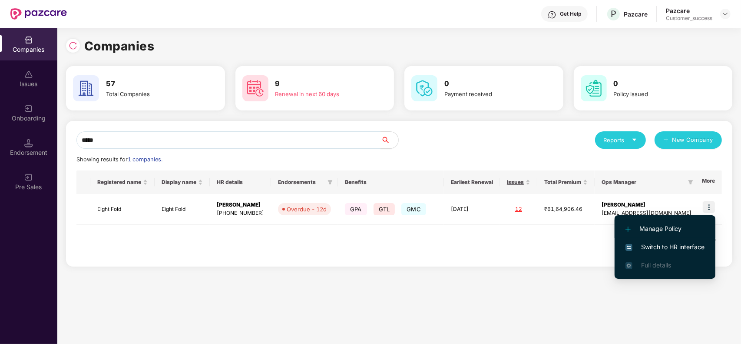
click at [678, 222] on li "Manage Policy" at bounding box center [665, 228] width 101 height 18
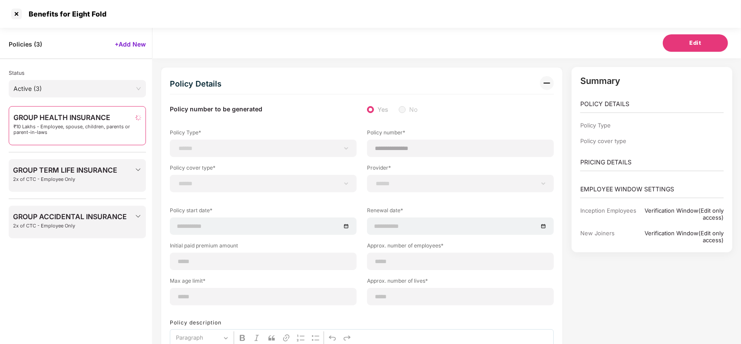
scroll to position [27, 0]
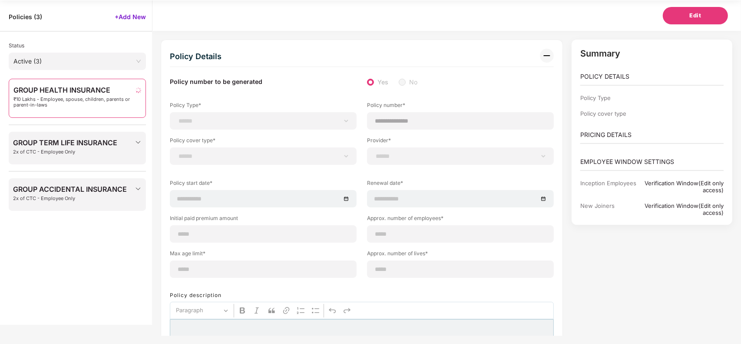
select select "**********"
select select "*"
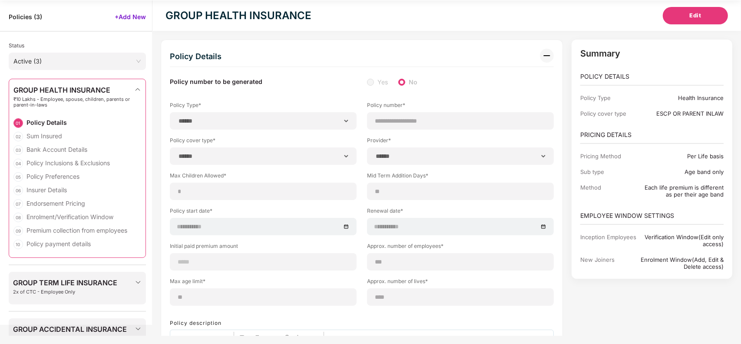
type input "**********"
type input "***"
type input "**"
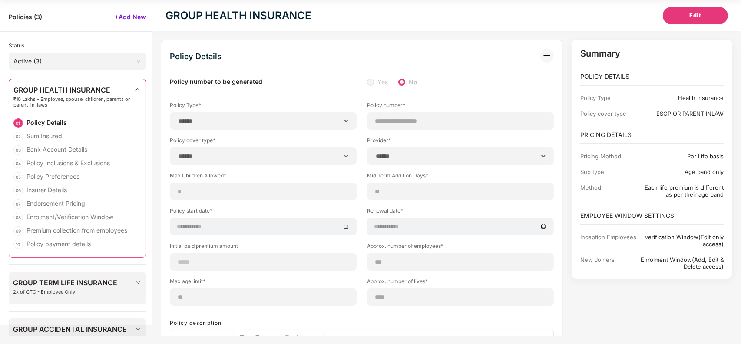
type input "****"
type input "*"
type input "**"
type input "*******"
type input "**********"
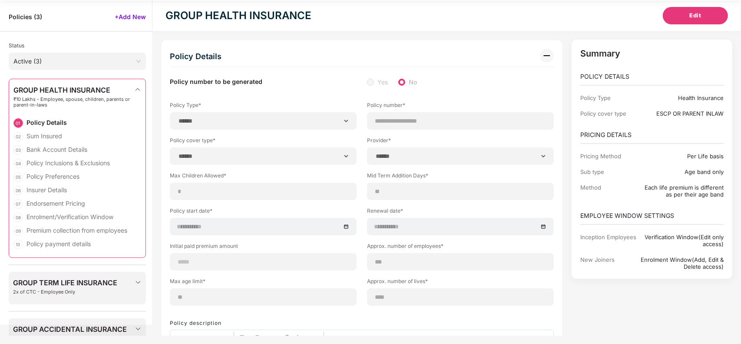
type input "**********"
type input "********"
click at [56, 281] on span "GROUP TERM LIFE INSURANCE" at bounding box center [65, 282] width 104 height 8
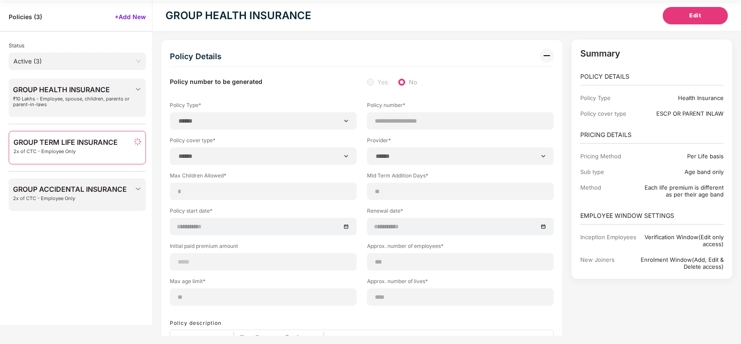
select select "*"
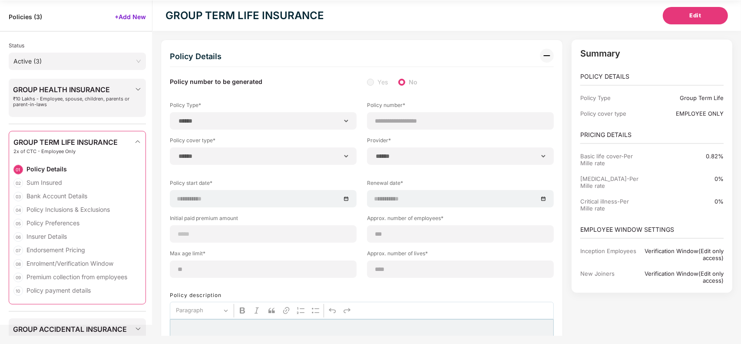
type input "**********"
type input "***"
type input "**"
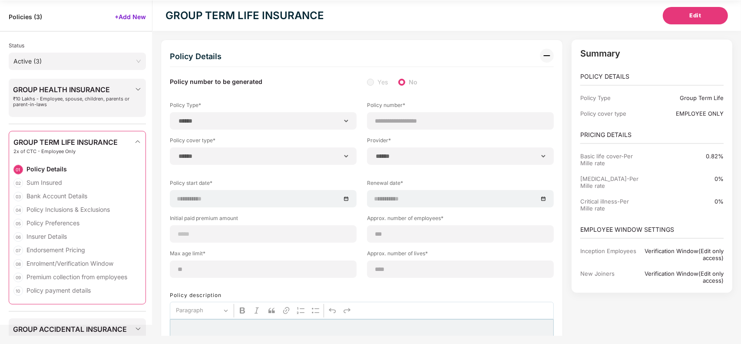
type input "***"
type input "**********"
type input "********"
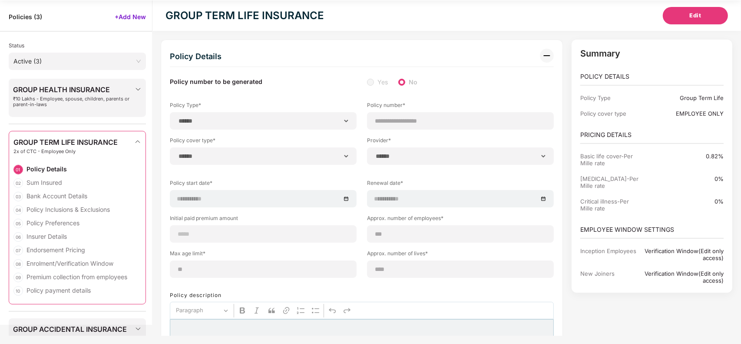
type input "**********"
type input "*******"
type input "**********"
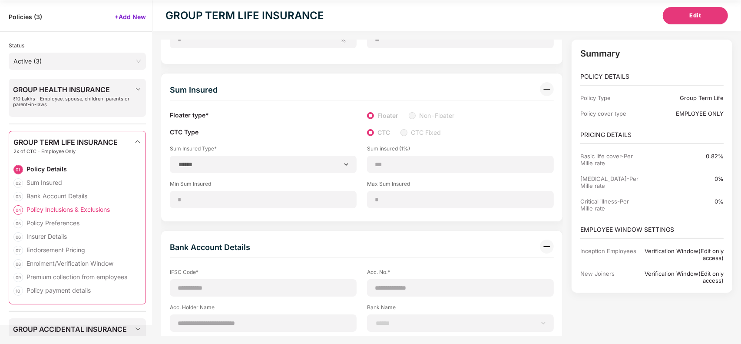
click at [91, 207] on div "Policy Inclusions & Exclusions" at bounding box center [67, 209] width 83 height 8
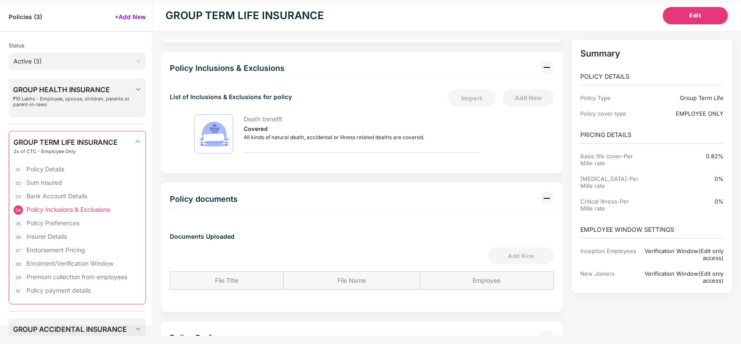
scroll to position [829, 0]
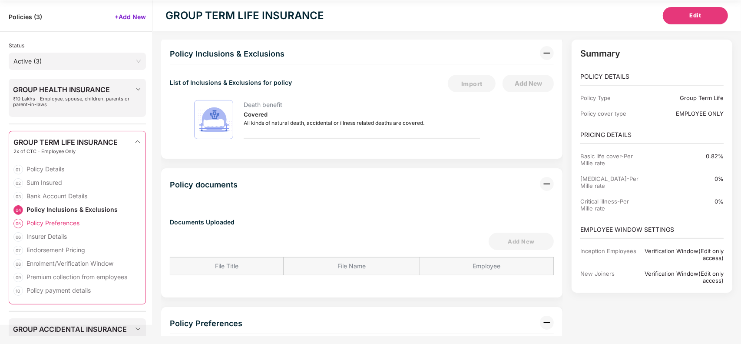
click at [60, 222] on div "Policy Preferences" at bounding box center [52, 222] width 53 height 8
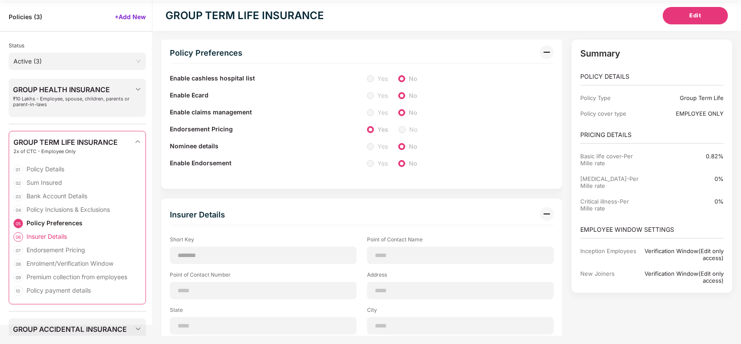
click at [52, 235] on div "Insurer Details" at bounding box center [46, 236] width 40 height 8
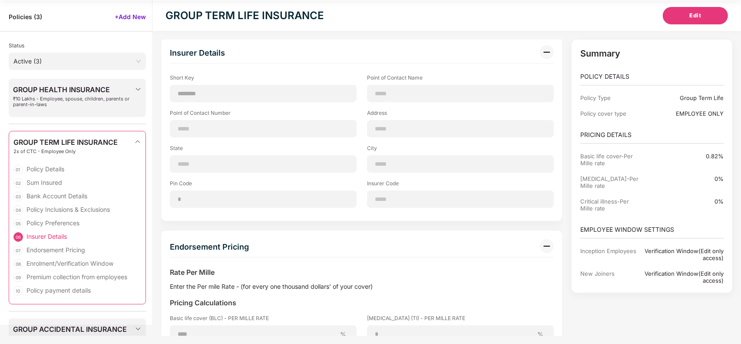
scroll to position [1263, 0]
click at [50, 244] on div "06 Insurer Details" at bounding box center [77, 238] width 128 height 13
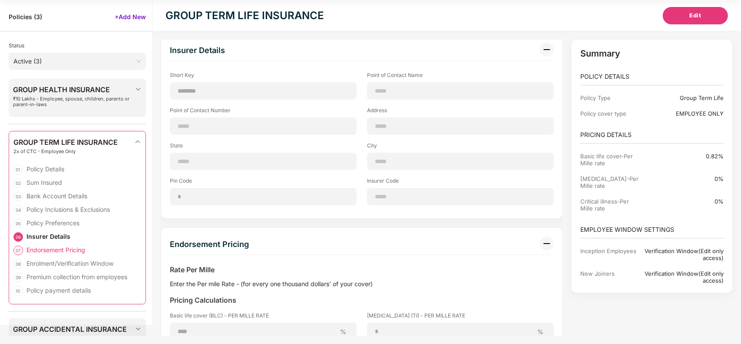
click at [50, 247] on div "Endorsement Pricing" at bounding box center [55, 249] width 59 height 8
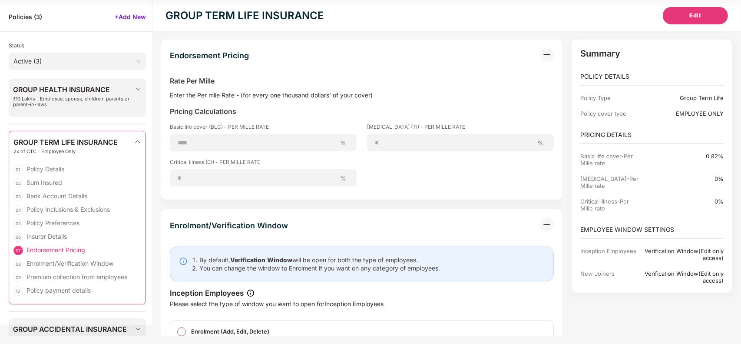
scroll to position [1457, 0]
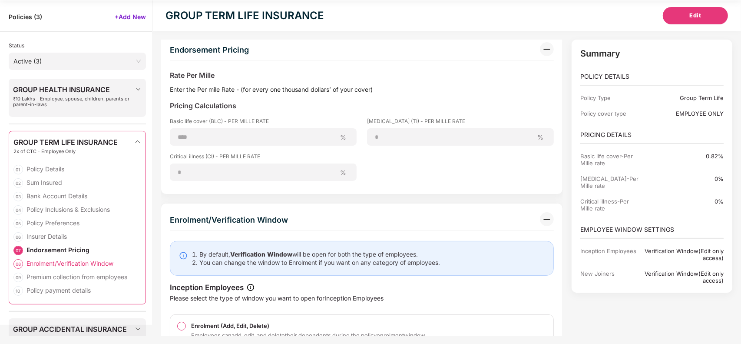
click at [50, 263] on div "Enrolment/Verification Window" at bounding box center [69, 263] width 87 height 8
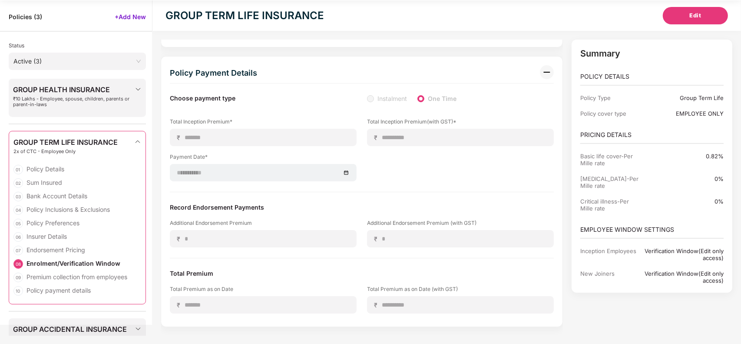
scroll to position [0, 0]
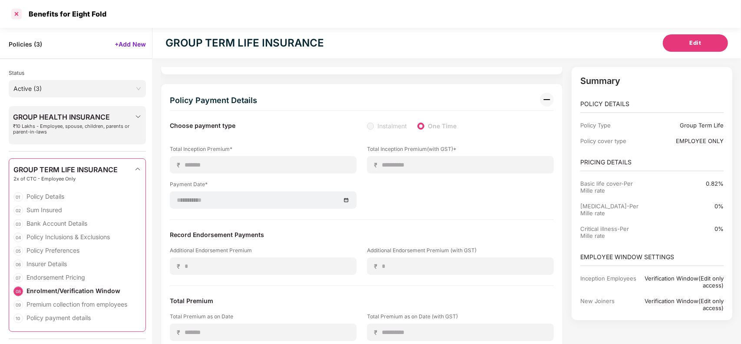
click at [14, 15] on div at bounding box center [17, 14] width 14 height 14
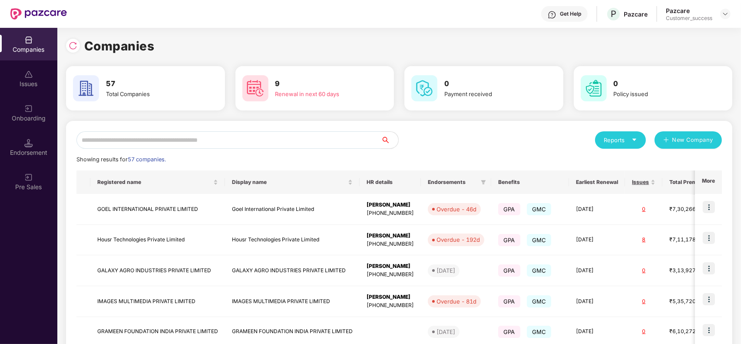
click at [122, 140] on input "text" at bounding box center [228, 139] width 304 height 17
type input "*"
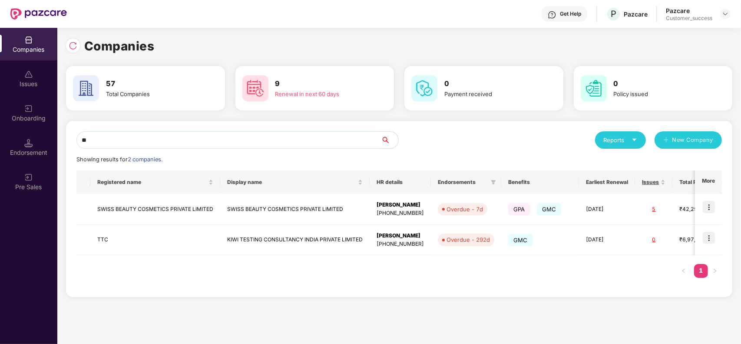
type input "*"
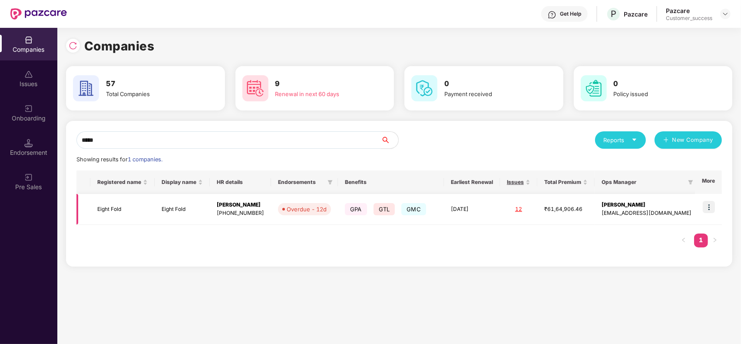
type input "*****"
click at [178, 207] on td "Eight Fold" at bounding box center [182, 209] width 55 height 31
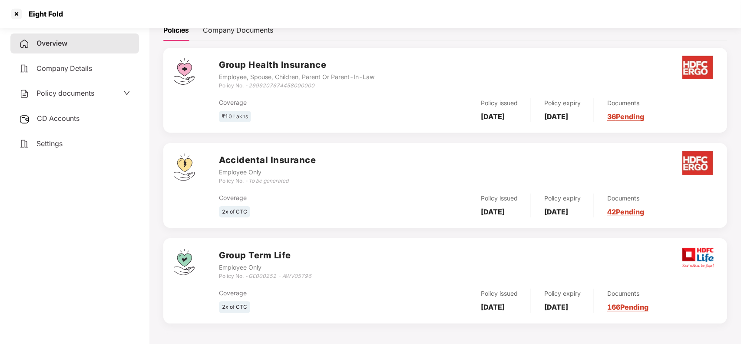
click at [648, 304] on link "166 Pending" at bounding box center [627, 306] width 41 height 9
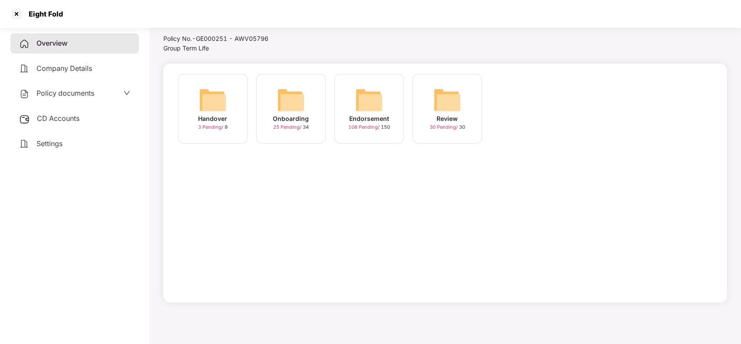
click at [307, 114] on div "Onboarding" at bounding box center [291, 119] width 36 height 10
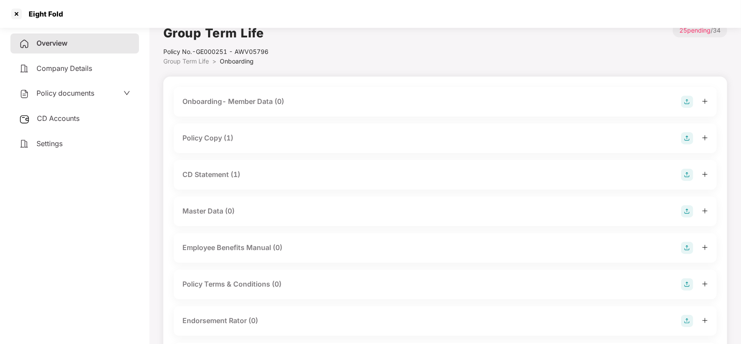
scroll to position [0, 0]
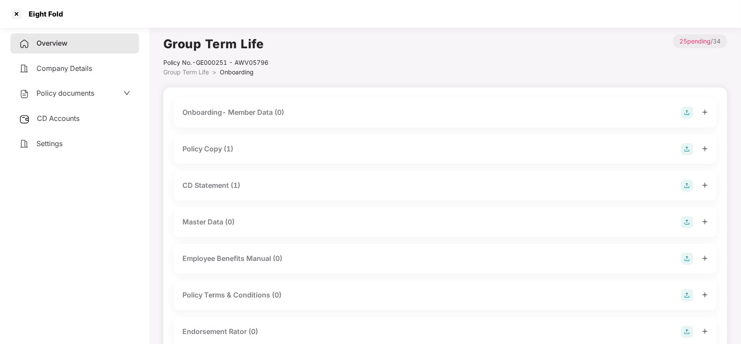
click at [193, 70] on span "Group Term Life" at bounding box center [186, 71] width 46 height 7
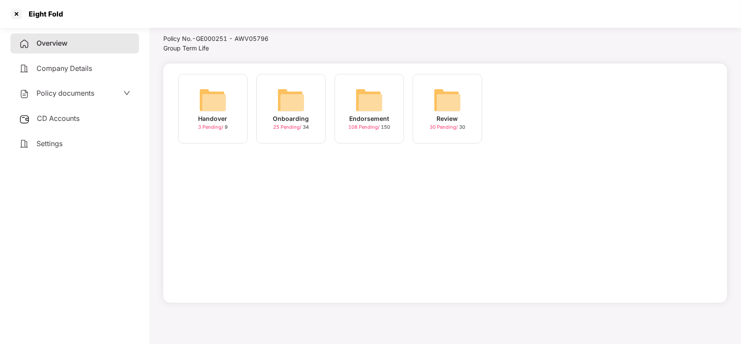
click at [373, 116] on div "Endorsement" at bounding box center [369, 119] width 40 height 10
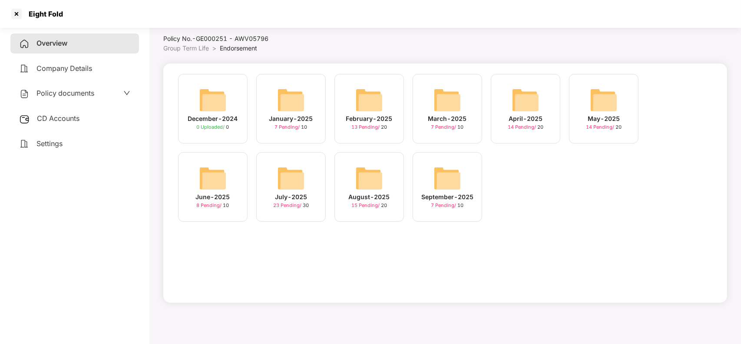
click at [305, 132] on div "January-2025 7 Pending / 10" at bounding box center [290, 108] width 69 height 69
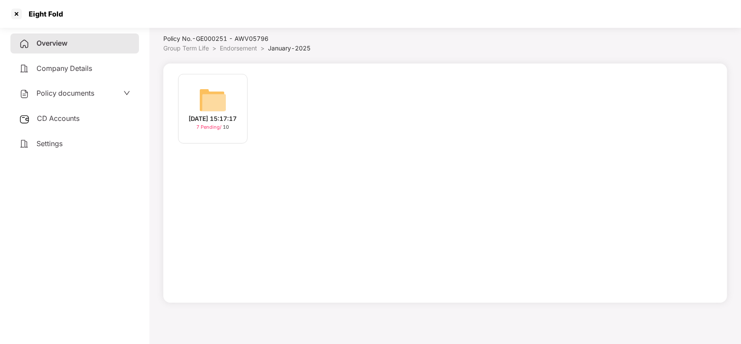
click at [240, 49] on span "Endorsement" at bounding box center [238, 47] width 37 height 7
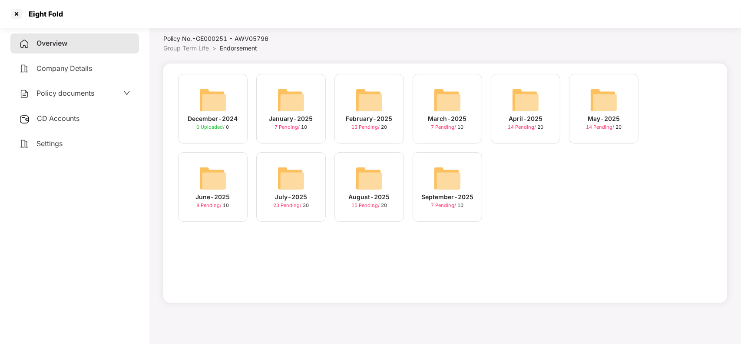
click at [371, 188] on img at bounding box center [369, 178] width 28 height 28
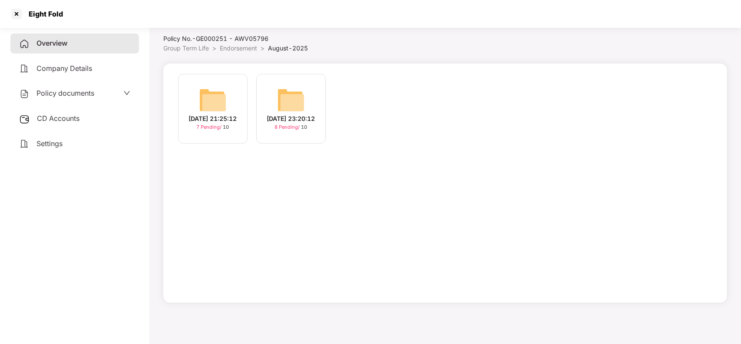
click at [246, 50] on span "Endorsement" at bounding box center [238, 47] width 37 height 7
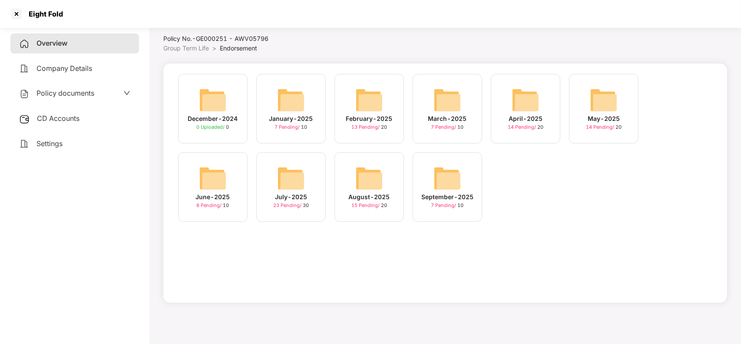
click at [298, 180] on img at bounding box center [291, 178] width 28 height 28
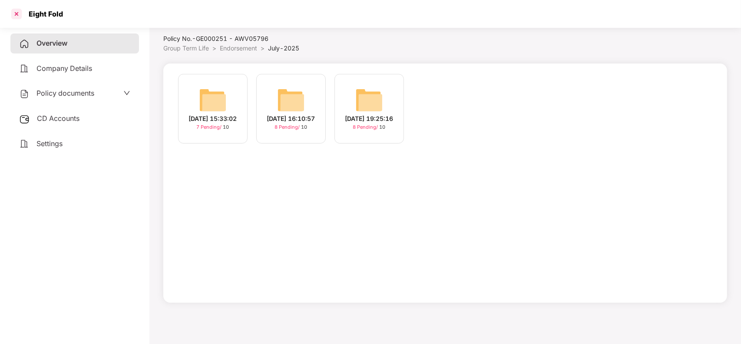
click at [14, 13] on div at bounding box center [17, 14] width 14 height 14
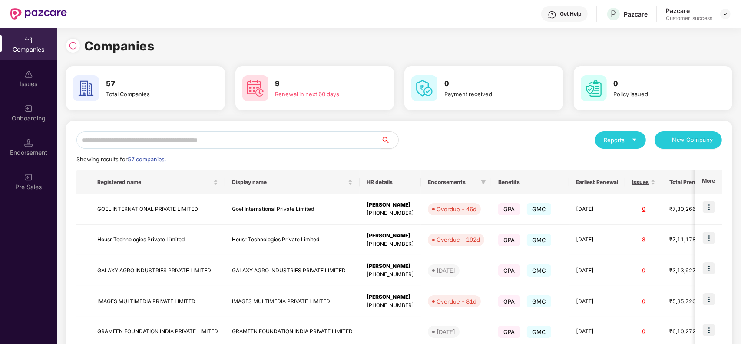
click at [139, 136] on input "text" at bounding box center [228, 139] width 304 height 17
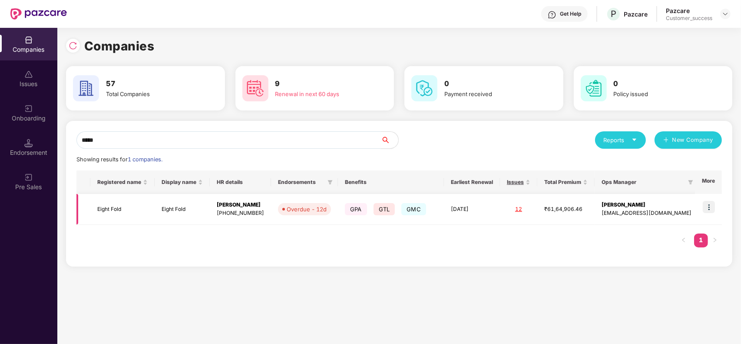
type input "*****"
click at [712, 207] on img at bounding box center [709, 207] width 12 height 12
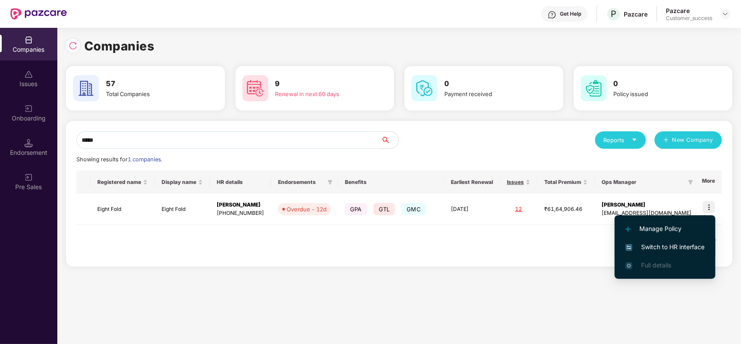
click at [665, 248] on span "Switch to HR interface" at bounding box center [664, 247] width 79 height 10
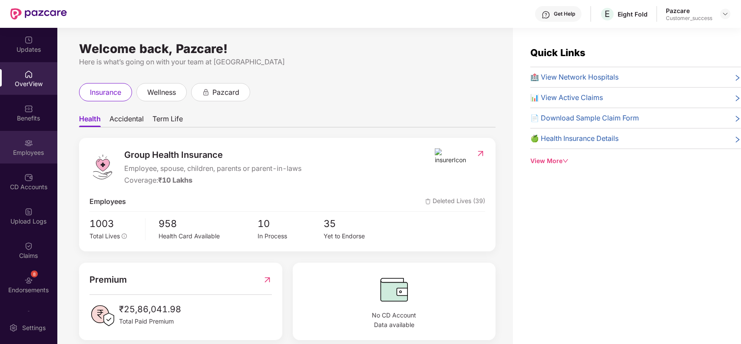
click at [25, 159] on div "Employees" at bounding box center [28, 147] width 57 height 33
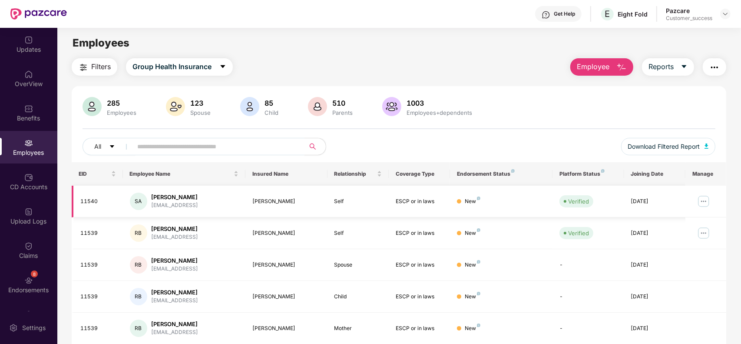
click at [702, 203] on img at bounding box center [704, 201] width 14 height 14
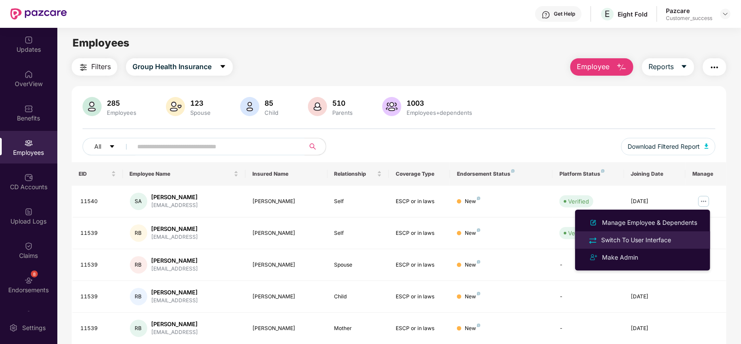
click at [631, 235] on div "Switch To User Interface" at bounding box center [635, 240] width 73 height 10
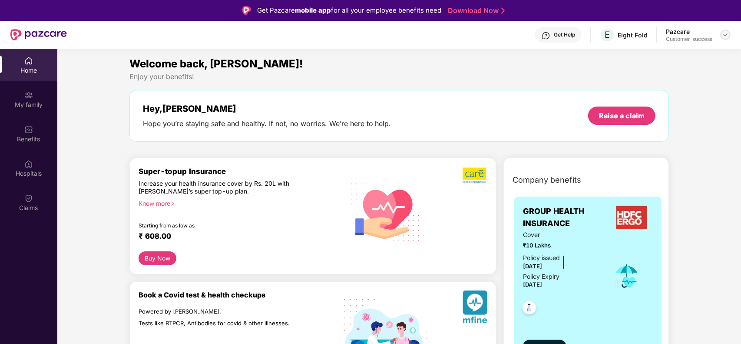
click at [723, 33] on img at bounding box center [725, 34] width 7 height 7
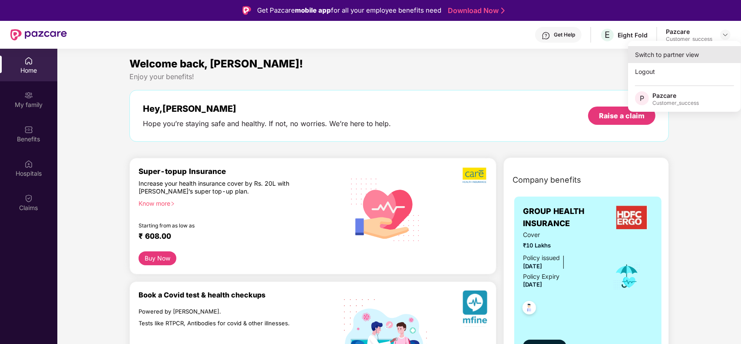
click at [682, 52] on div "Switch to partner view" at bounding box center [684, 54] width 113 height 17
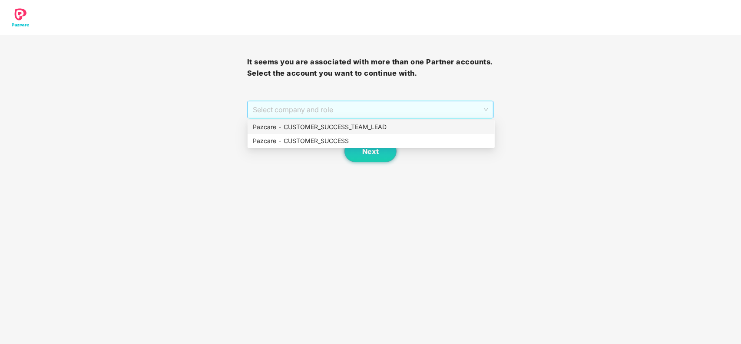
click at [387, 106] on span "Select company and role" at bounding box center [371, 109] width 236 height 17
click at [301, 137] on div "Pazcare - CUSTOMER_SUCCESS" at bounding box center [371, 141] width 237 height 10
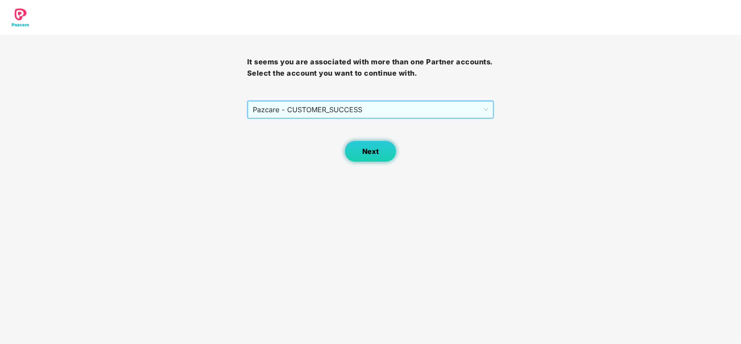
click at [354, 147] on button "Next" at bounding box center [370, 151] width 52 height 22
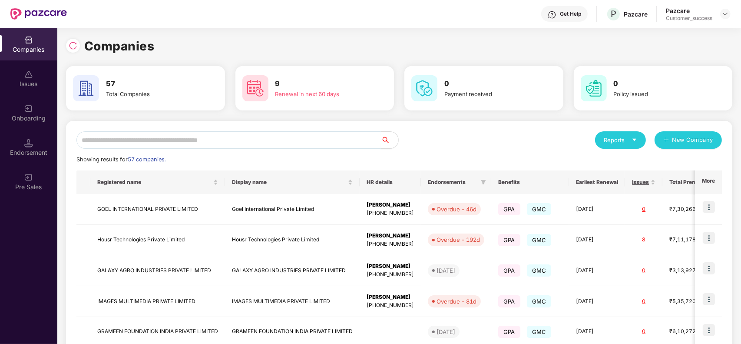
click at [277, 139] on input "text" at bounding box center [228, 139] width 304 height 17
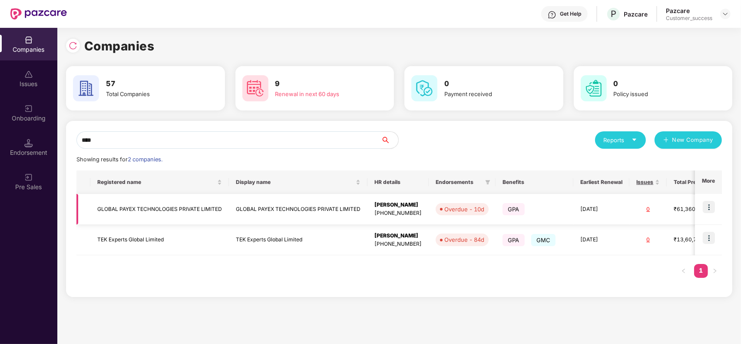
type input "****"
click at [253, 213] on td "GLOBAL PAYEX TECHNOLOGIES PRIVATE LIMITED" at bounding box center [298, 209] width 139 height 31
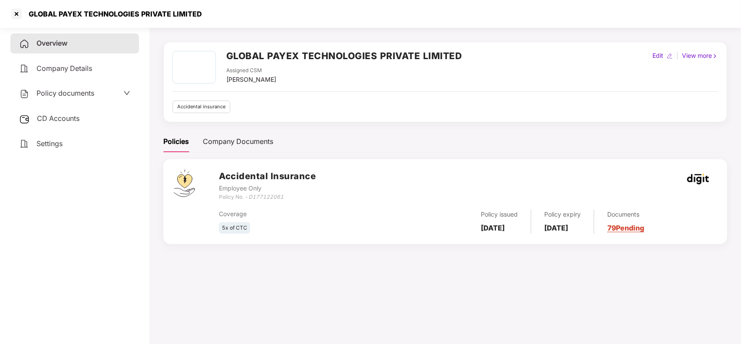
scroll to position [23, 0]
click at [14, 7] on div at bounding box center [17, 14] width 14 height 14
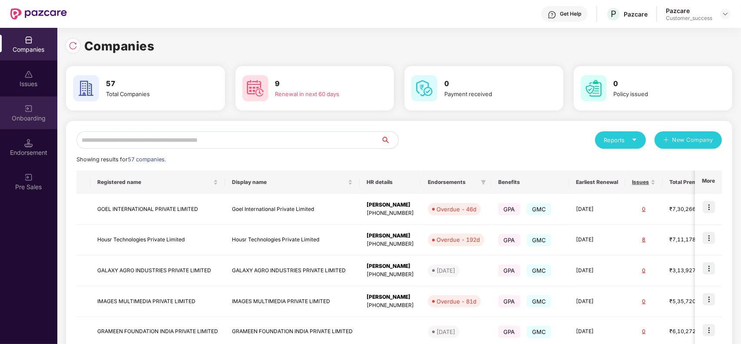
click at [32, 123] on div "Onboarding" at bounding box center [28, 112] width 57 height 33
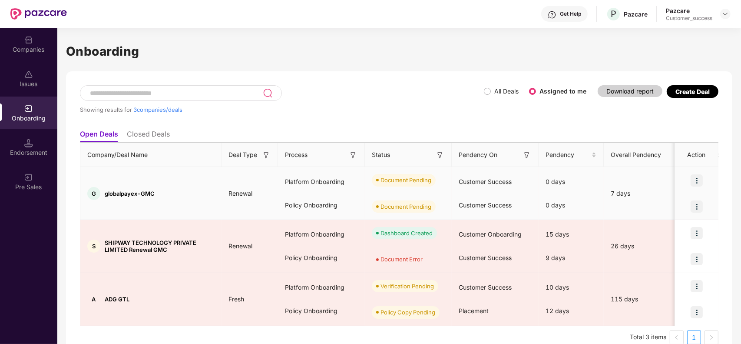
click at [695, 183] on img at bounding box center [697, 180] width 12 height 12
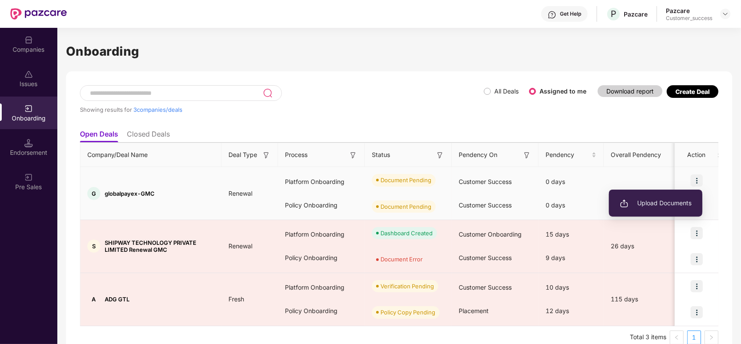
click at [661, 201] on span "Upload Documents" at bounding box center [656, 203] width 72 height 10
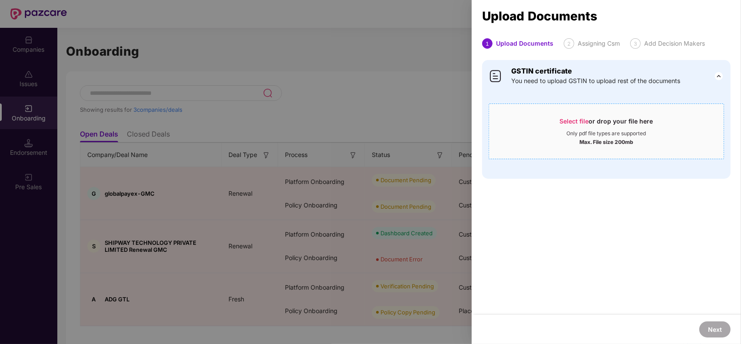
click at [598, 138] on div "Max. File size 200mb" at bounding box center [606, 141] width 54 height 9
click at [569, 119] on span "Select file" at bounding box center [574, 120] width 29 height 7
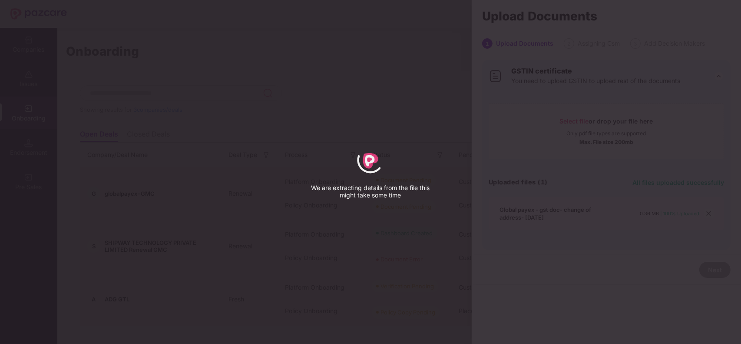
select select "****"
select select "**********"
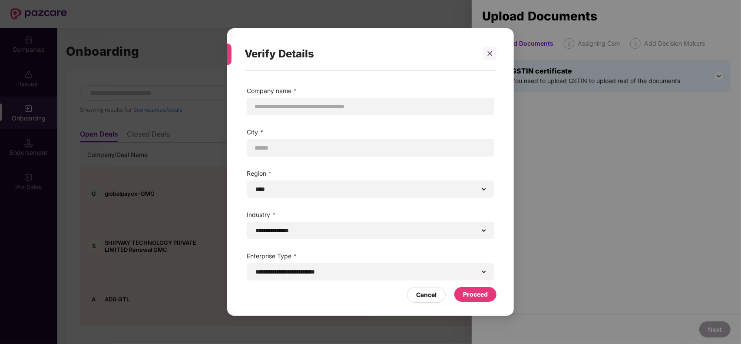
click at [468, 293] on div "Proceed" at bounding box center [475, 294] width 25 height 10
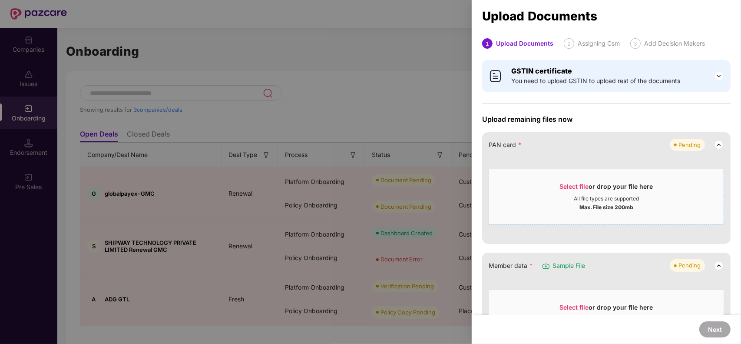
click at [543, 196] on div "All file types are supported" at bounding box center [606, 198] width 235 height 7
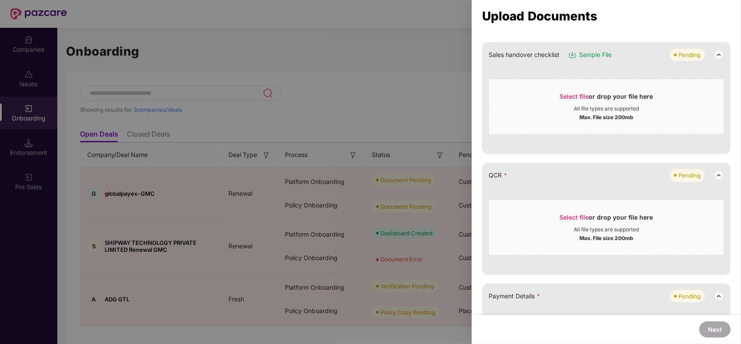
scroll to position [266, 0]
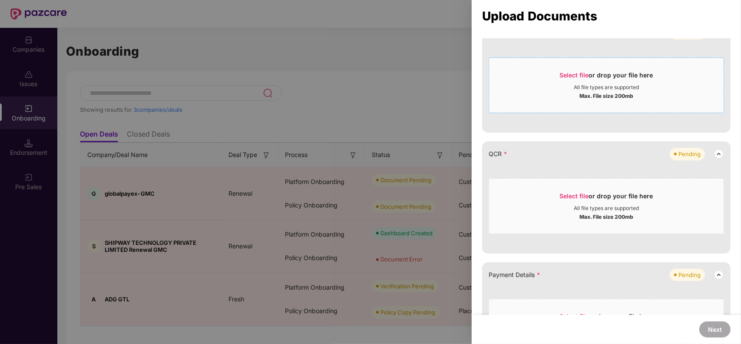
click at [558, 88] on div "All file types are supported" at bounding box center [606, 87] width 235 height 7
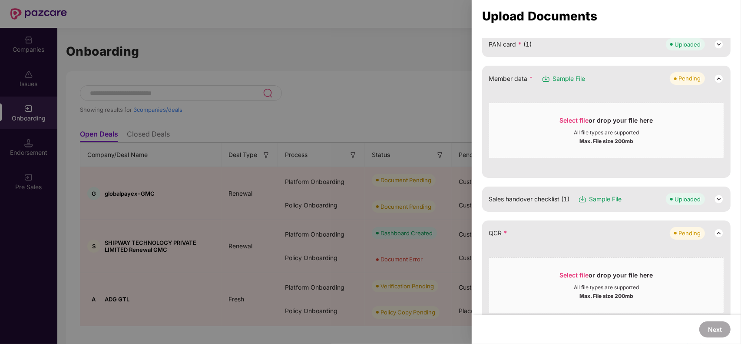
scroll to position [98, 0]
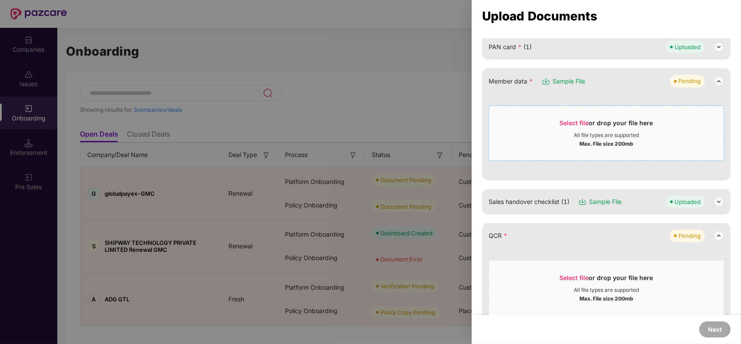
click at [595, 140] on div "Max. File size 200mb" at bounding box center [606, 143] width 54 height 9
click at [549, 278] on div "Select file or drop your file here" at bounding box center [606, 279] width 235 height 13
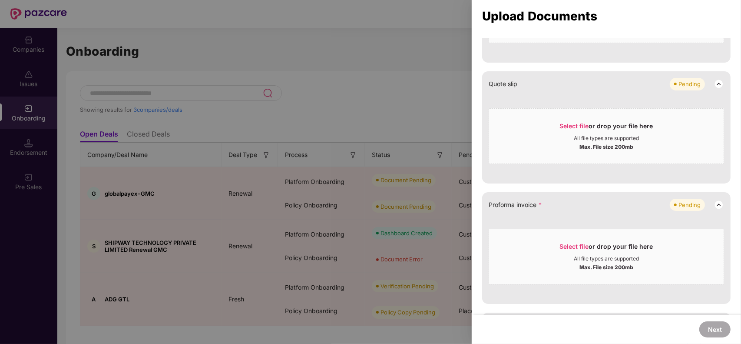
scroll to position [420, 0]
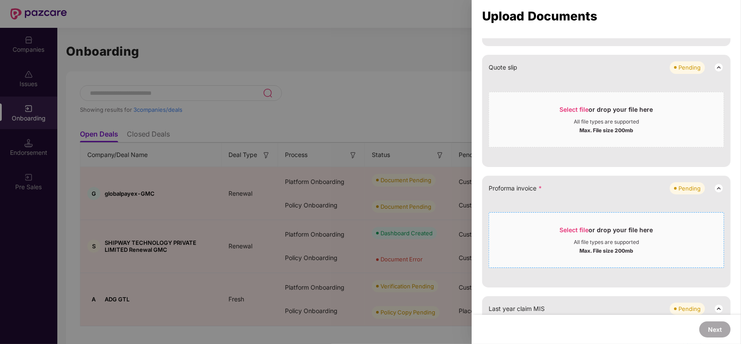
click at [548, 227] on div "Select file or drop your file here" at bounding box center [606, 231] width 235 height 13
click at [552, 233] on div "Select file or drop your file here" at bounding box center [606, 231] width 235 height 13
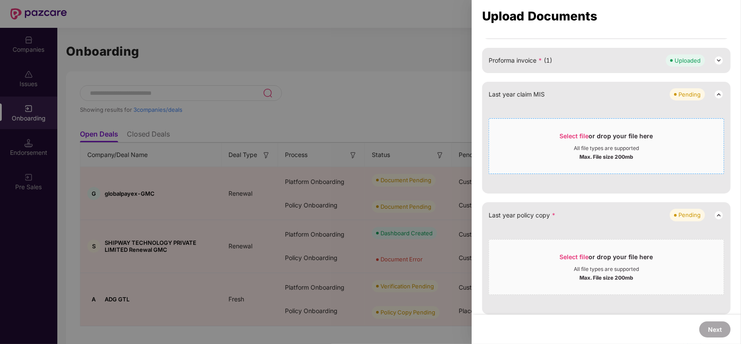
scroll to position [552, 0]
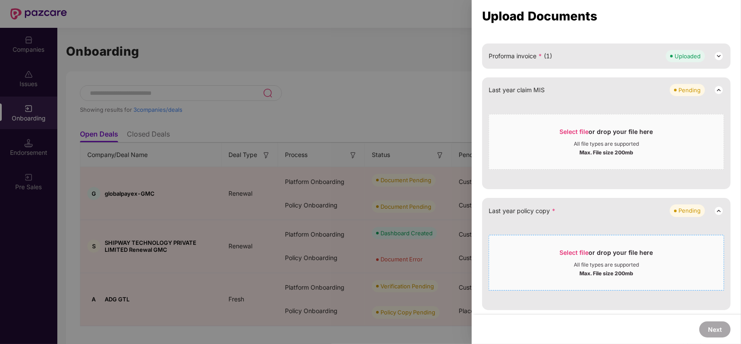
click at [576, 257] on div "Select file or drop your file here" at bounding box center [606, 254] width 93 height 13
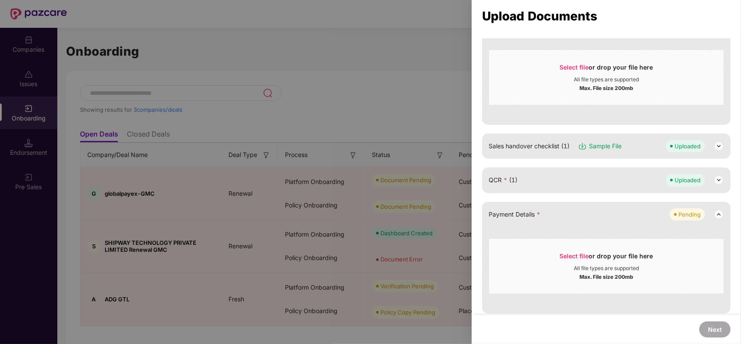
scroll to position [153, 0]
click at [545, 245] on span "Select file or drop your file here All file types are supported Max. File size …" at bounding box center [606, 266] width 235 height 42
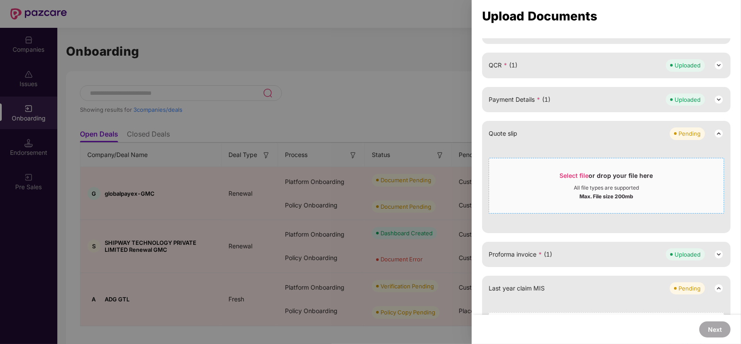
scroll to position [379, 0]
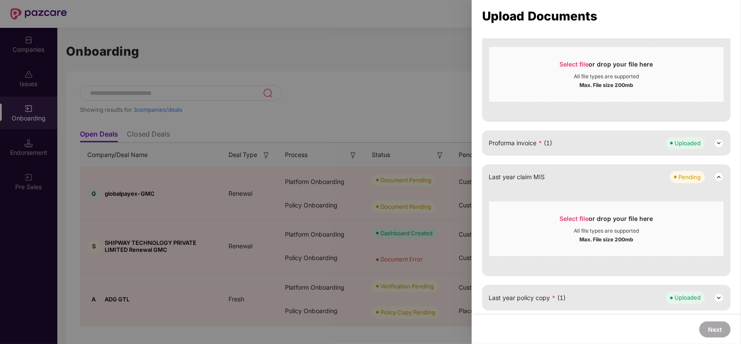
click at [554, 165] on div "Last year claim MIS Pending Select file or drop your file here All file types a…" at bounding box center [606, 220] width 248 height 112
click at [554, 171] on div "Last year claim MIS Pending" at bounding box center [606, 177] width 235 height 12
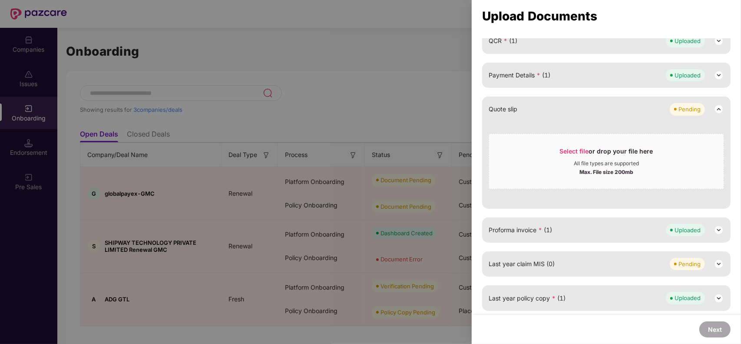
click at [570, 106] on div "Quote slip Pending" at bounding box center [606, 109] width 235 height 12
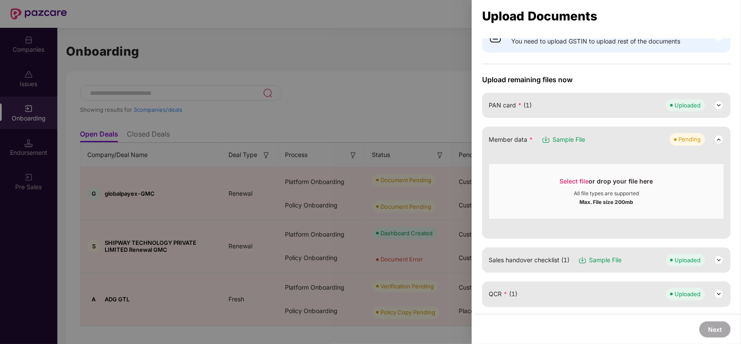
scroll to position [20, 0]
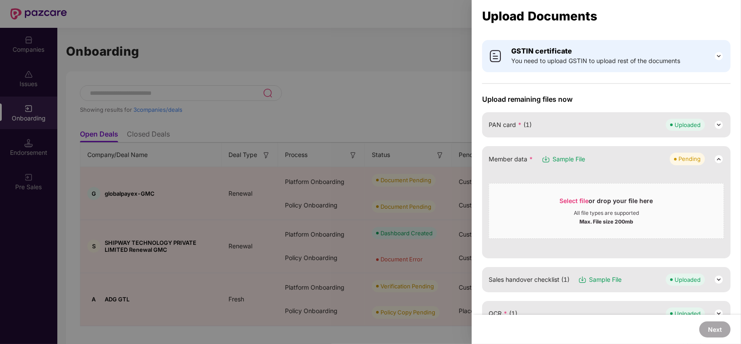
click at [605, 155] on div "Member data * Sample File Pending" at bounding box center [606, 158] width 235 height 12
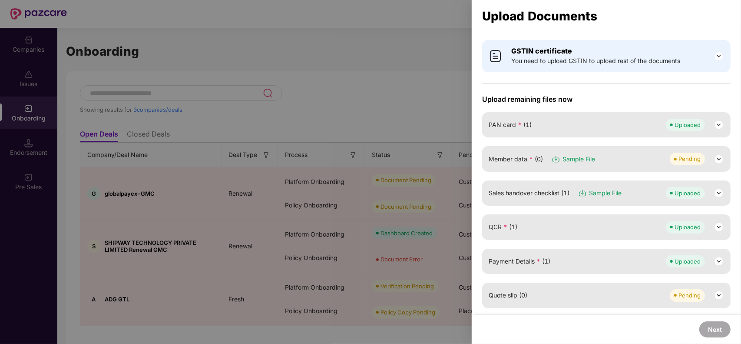
click at [629, 151] on div "Member data * (0) Sample File Pending" at bounding box center [606, 158] width 248 height 25
click at [600, 155] on div "Member data * (0) Sample File Pending" at bounding box center [606, 158] width 235 height 12
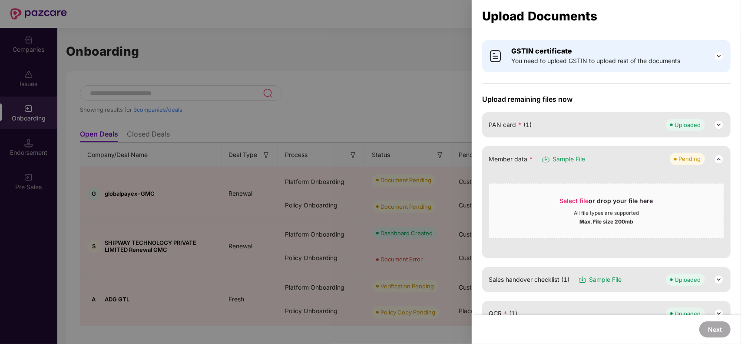
click at [574, 154] on span "Sample File" at bounding box center [568, 159] width 33 height 10
click at [549, 192] on span "Select file or drop your file here All file types are supported Max. File size …" at bounding box center [606, 211] width 235 height 42
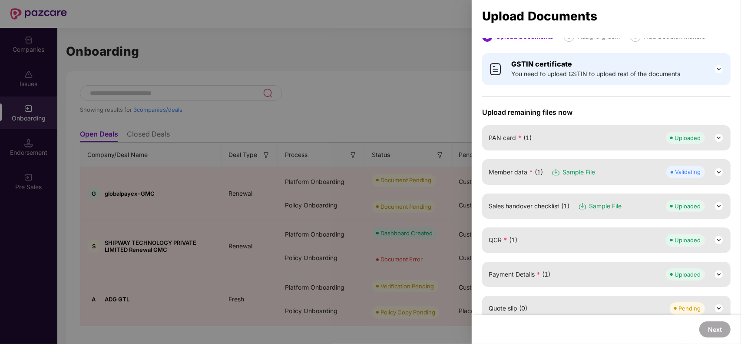
scroll to position [4, 0]
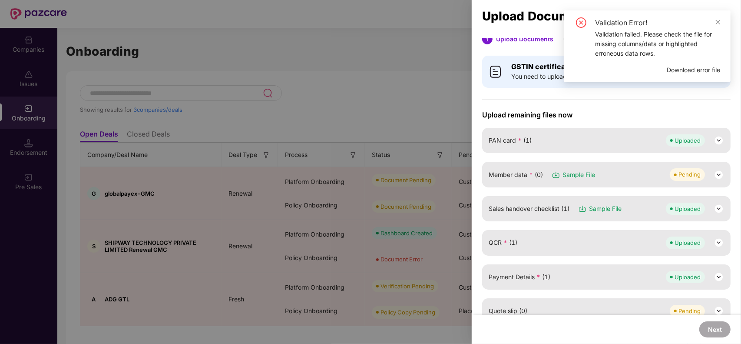
click at [634, 172] on div "Member data * (0) Sample File Pending" at bounding box center [606, 174] width 235 height 12
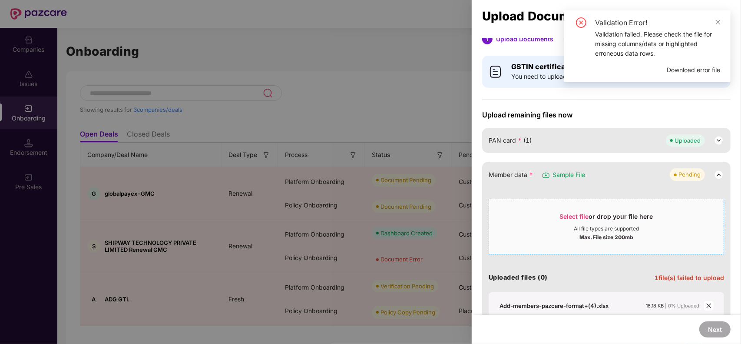
click at [580, 212] on span "Select file" at bounding box center [574, 215] width 29 height 7
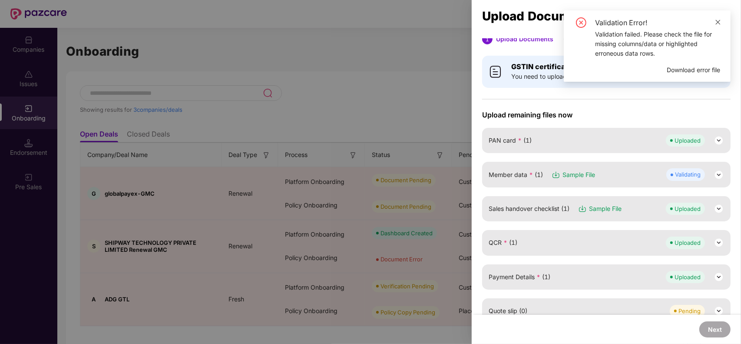
click at [719, 18] on span at bounding box center [718, 21] width 6 height 7
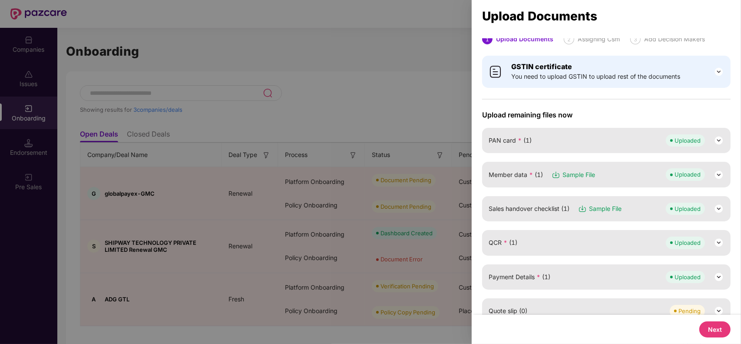
click at [715, 324] on button "Next" at bounding box center [714, 329] width 31 height 16
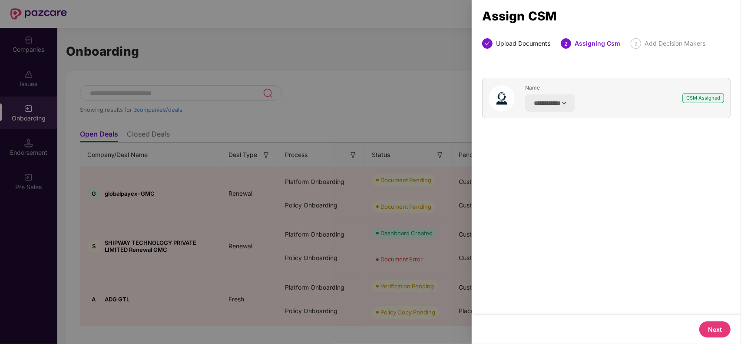
scroll to position [0, 0]
click at [707, 324] on button "Next" at bounding box center [714, 329] width 31 height 16
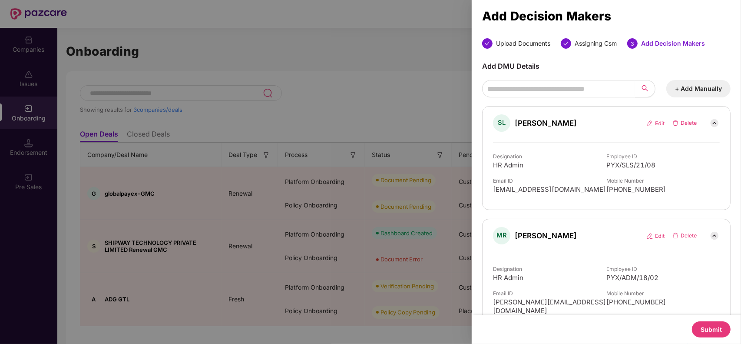
scroll to position [13, 0]
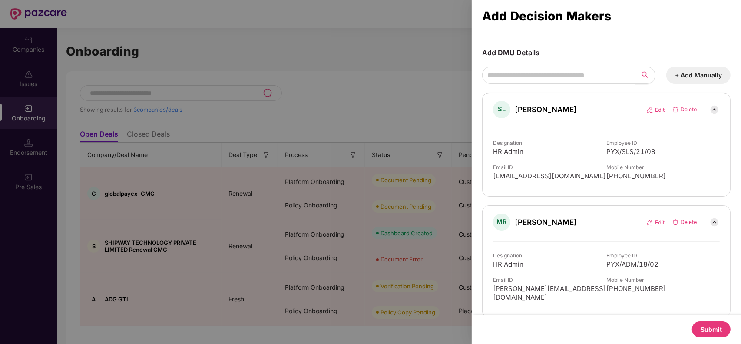
click at [711, 324] on button "Submit" at bounding box center [711, 329] width 39 height 16
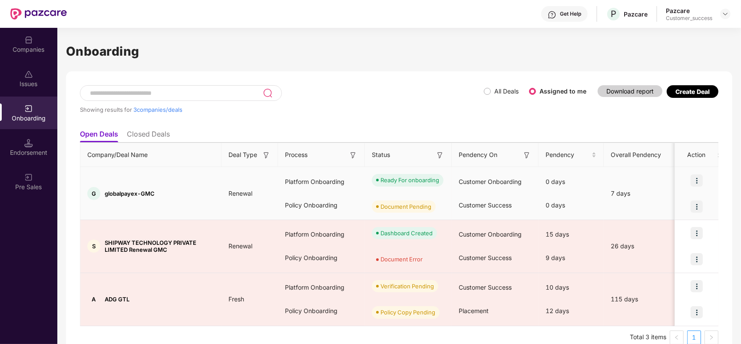
click at [695, 203] on img at bounding box center [697, 206] width 12 height 12
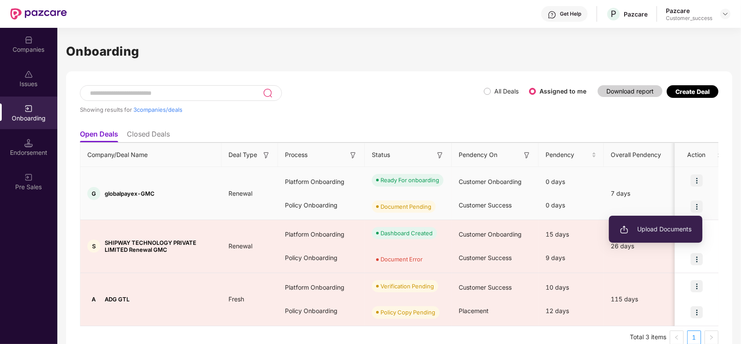
click at [674, 230] on span "Upload Documents" at bounding box center [656, 229] width 72 height 10
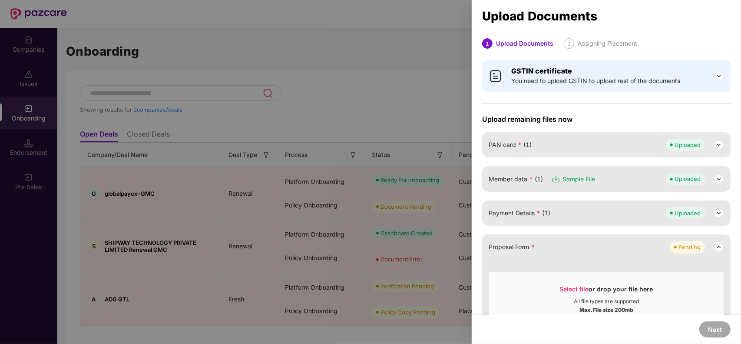
scroll to position [36, 0]
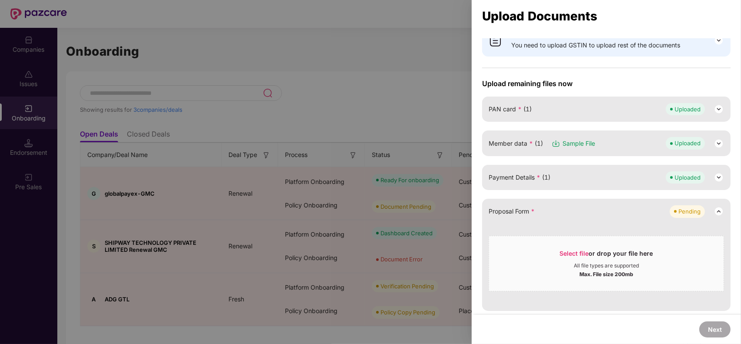
click at [537, 249] on div "Select file or drop your file here" at bounding box center [606, 255] width 235 height 13
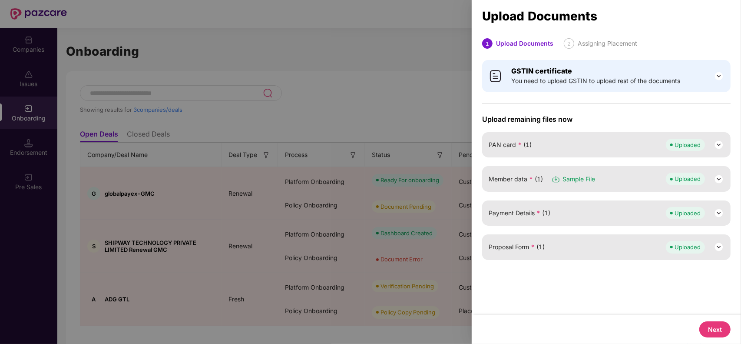
click at [719, 324] on button "Next" at bounding box center [714, 329] width 31 height 16
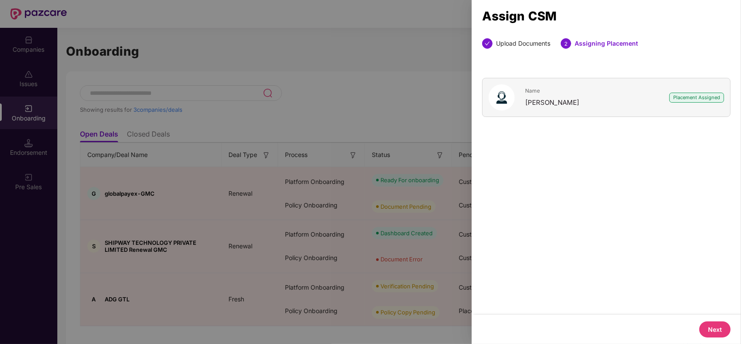
click at [710, 324] on button "Next" at bounding box center [714, 329] width 31 height 16
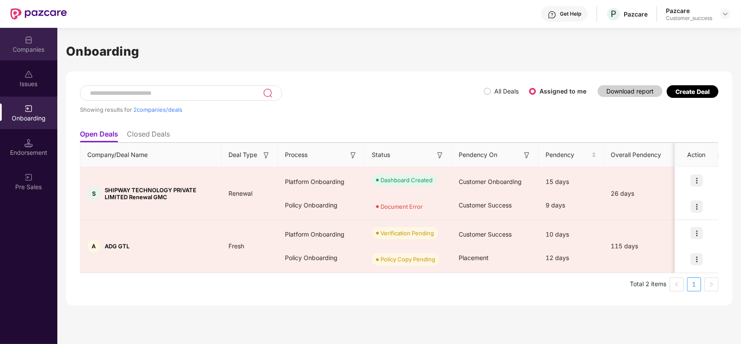
click at [18, 56] on div "Companies" at bounding box center [28, 44] width 57 height 33
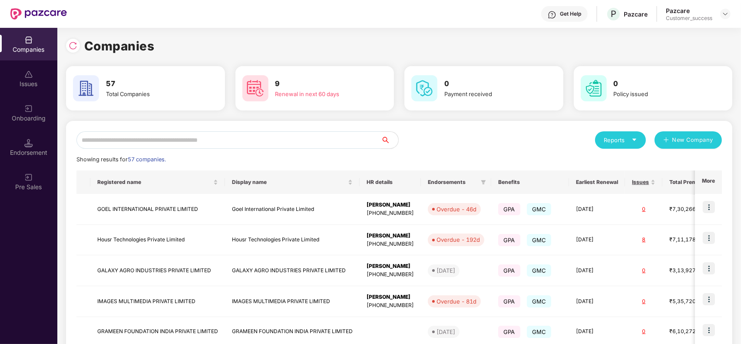
click at [168, 136] on input "text" at bounding box center [228, 139] width 304 height 17
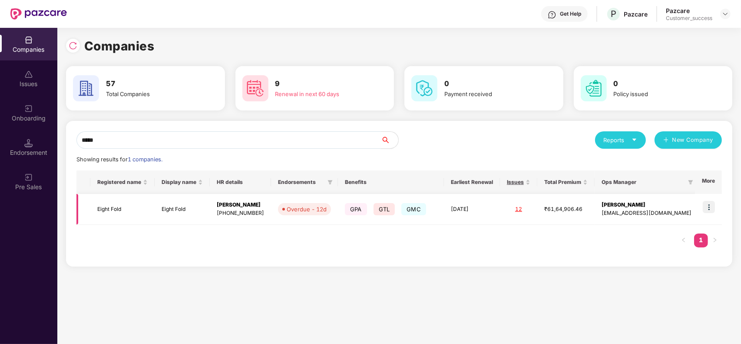
type input "*****"
click at [175, 208] on td "Eight Fold" at bounding box center [182, 209] width 55 height 31
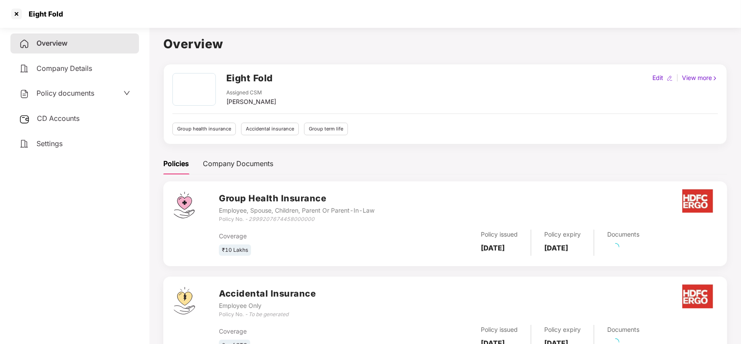
scroll to position [88, 0]
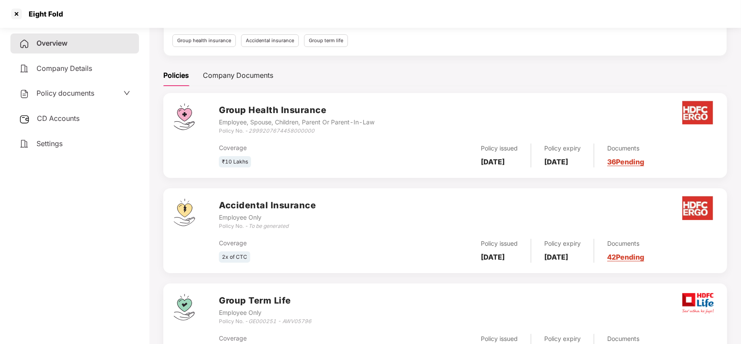
click at [632, 255] on link "42 Pending" at bounding box center [625, 256] width 37 height 9
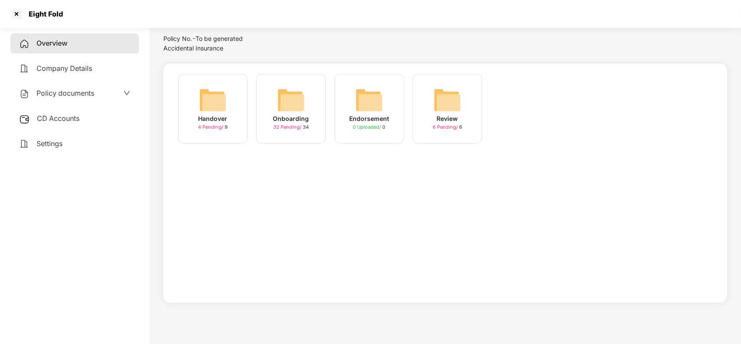
click at [274, 102] on div "Onboarding 32 Pending / 34" at bounding box center [290, 108] width 69 height 69
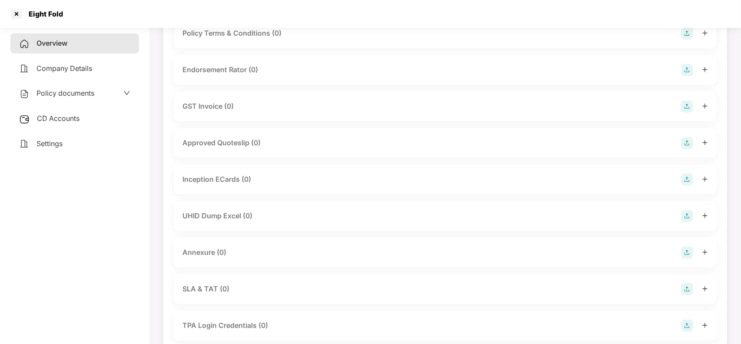
scroll to position [351, 0]
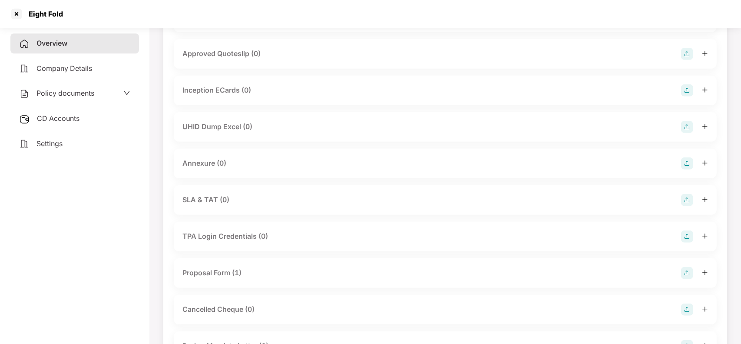
click at [225, 277] on div "Proposal Form (1)" at bounding box center [211, 272] width 59 height 11
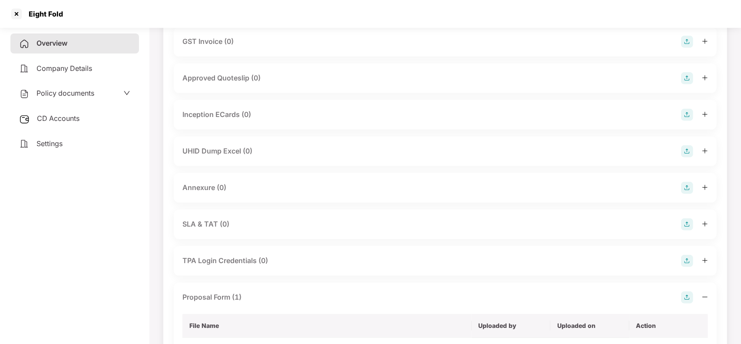
scroll to position [325, 0]
click at [70, 44] on div "Overview" at bounding box center [74, 43] width 129 height 20
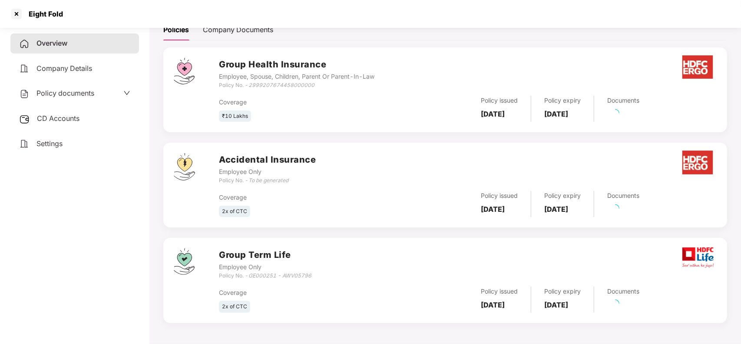
scroll to position [133, 0]
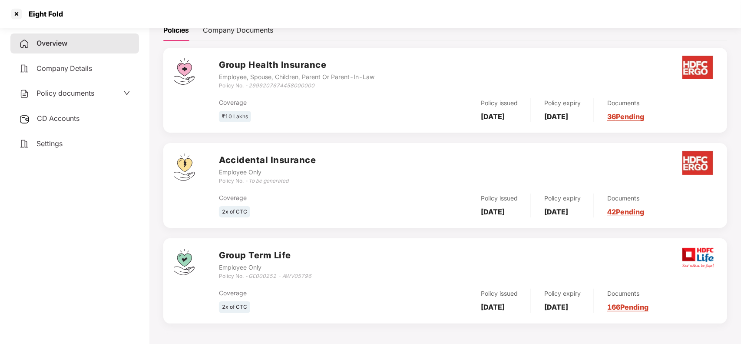
click at [644, 214] on link "42 Pending" at bounding box center [625, 211] width 37 height 9
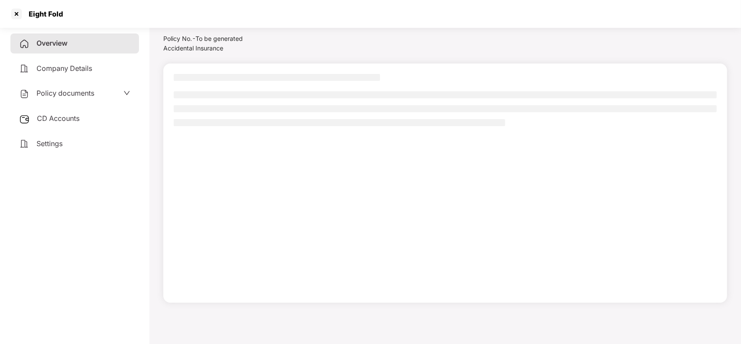
scroll to position [24, 0]
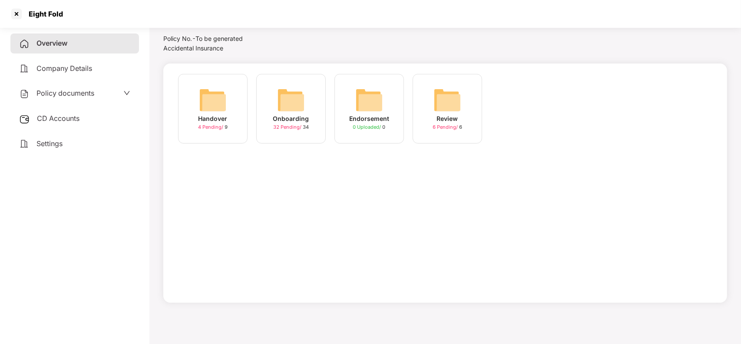
click at [292, 119] on div "Onboarding" at bounding box center [291, 119] width 36 height 10
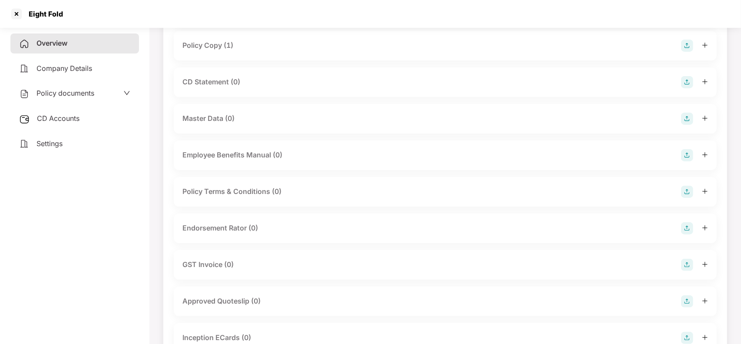
scroll to position [102, 0]
click at [227, 121] on div "Master Data (0)" at bounding box center [208, 119] width 52 height 11
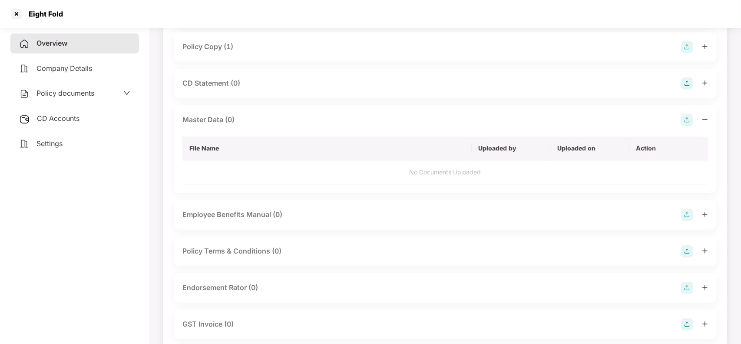
click at [688, 115] on img at bounding box center [687, 120] width 12 height 12
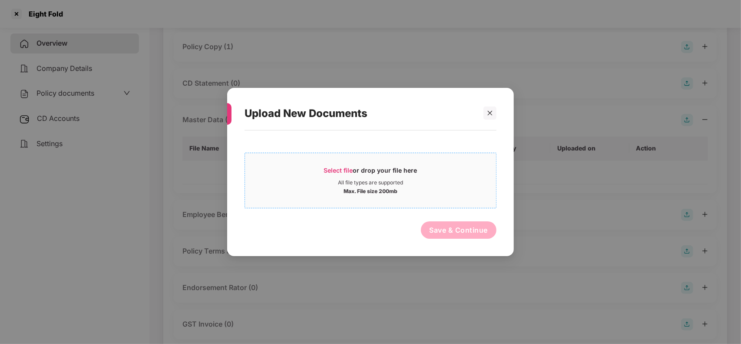
click at [335, 172] on span "Select file" at bounding box center [338, 169] width 29 height 7
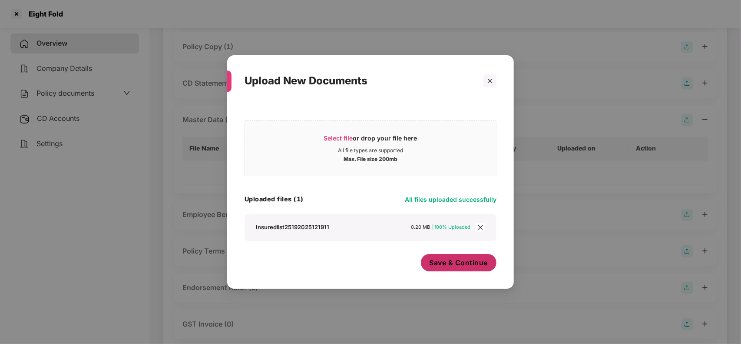
click at [441, 265] on span "Save & Continue" at bounding box center [459, 263] width 59 height 10
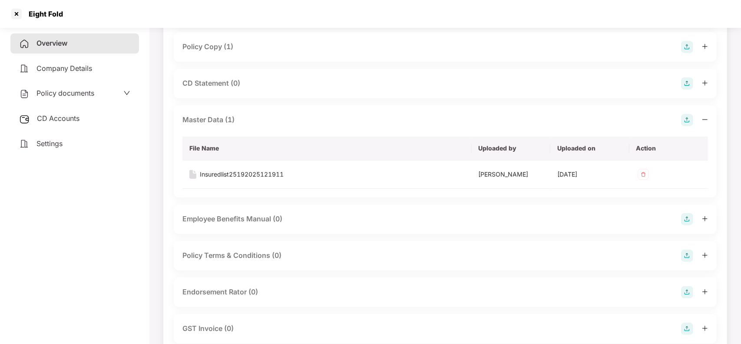
click at [253, 120] on div "Master Data (1)" at bounding box center [445, 120] width 526 height 12
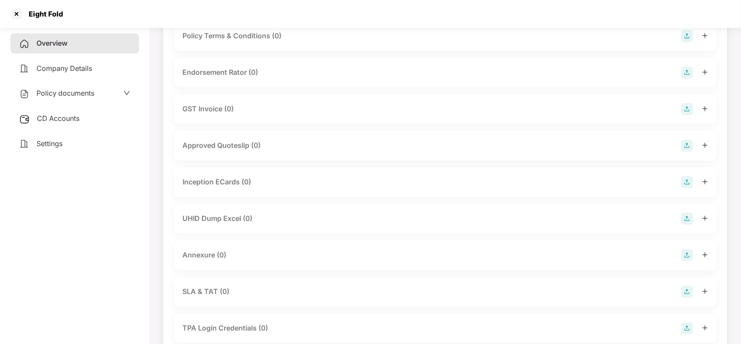
scroll to position [260, 0]
click at [251, 220] on div "UHID Dump Excel (0)" at bounding box center [217, 217] width 70 height 11
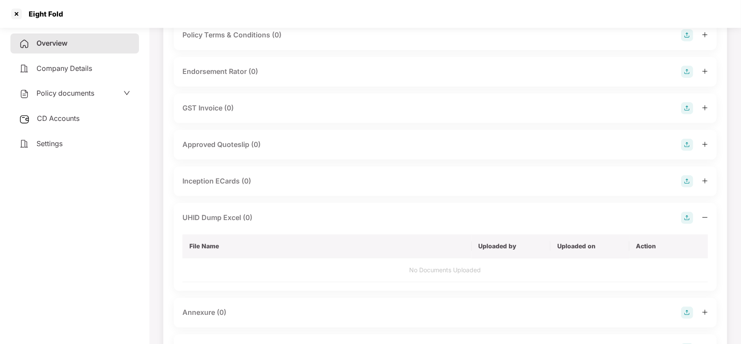
click at [691, 215] on img at bounding box center [687, 218] width 12 height 12
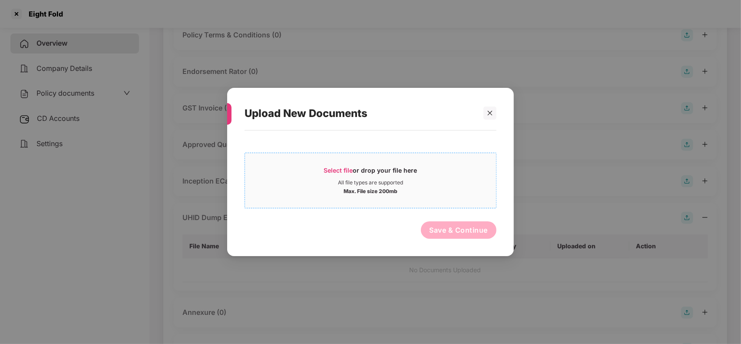
click at [379, 186] on div "Max. File size 200mb" at bounding box center [371, 190] width 54 height 9
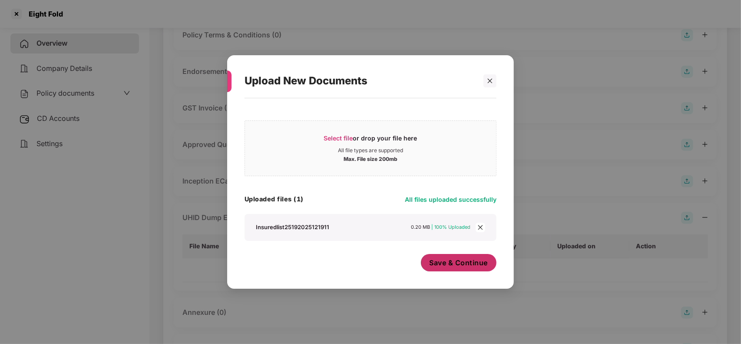
click at [460, 262] on span "Save & Continue" at bounding box center [459, 263] width 59 height 10
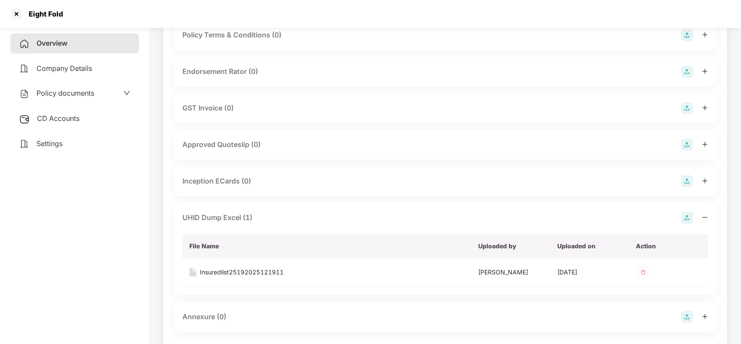
scroll to position [331, 0]
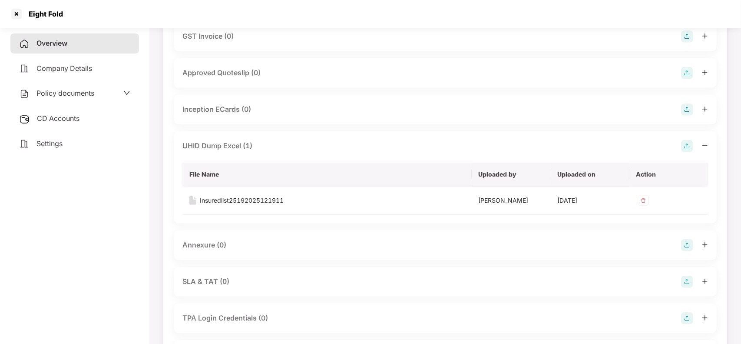
click at [311, 242] on div "Annexure (0)" at bounding box center [445, 245] width 526 height 12
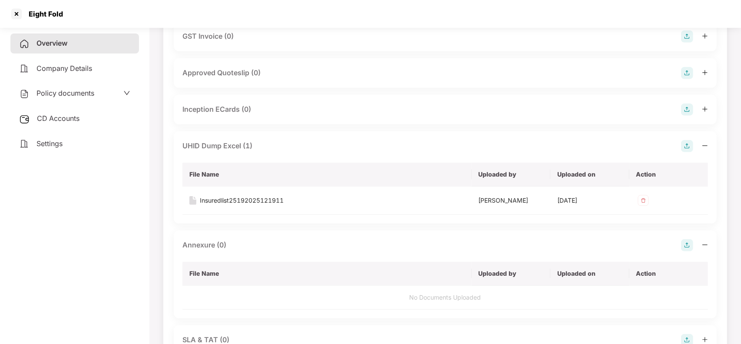
click at [688, 244] on img at bounding box center [687, 245] width 12 height 12
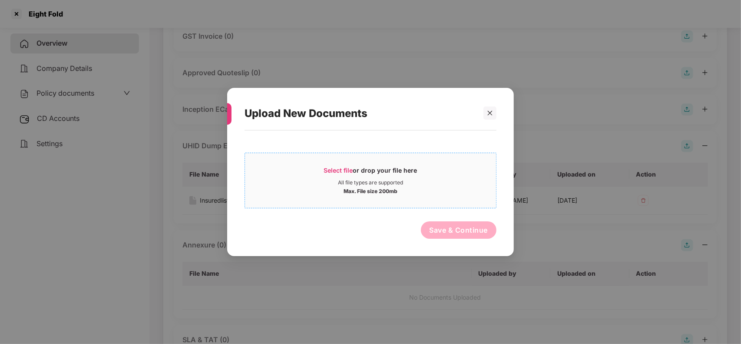
click at [329, 164] on span "Select file or drop your file here All file types are supported Max. File size …" at bounding box center [370, 180] width 251 height 42
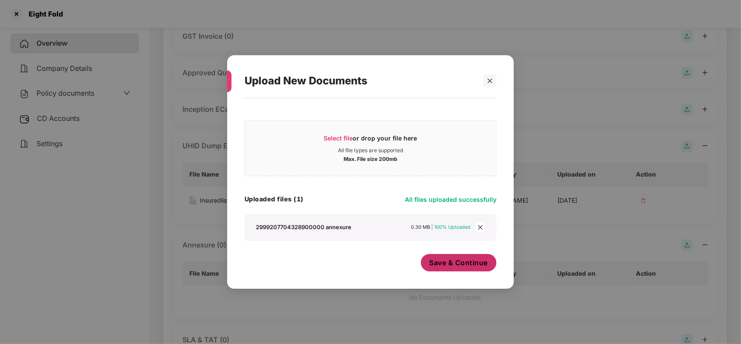
click at [441, 264] on span "Save & Continue" at bounding box center [459, 263] width 59 height 10
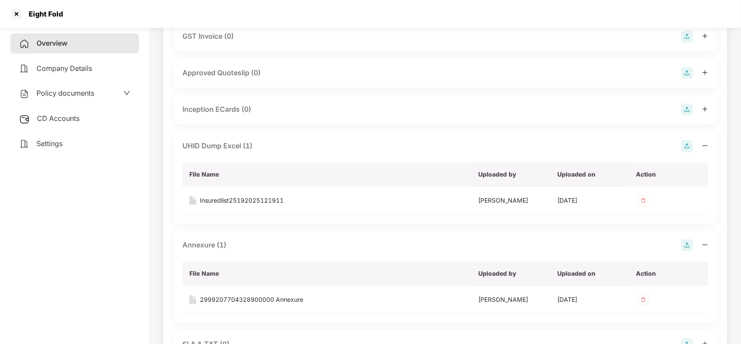
click at [276, 111] on div "Inception ECards (0)" at bounding box center [445, 109] width 526 height 12
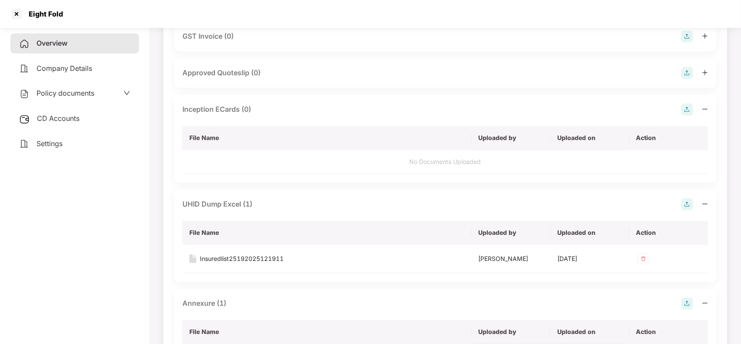
click at [683, 107] on img at bounding box center [687, 109] width 12 height 12
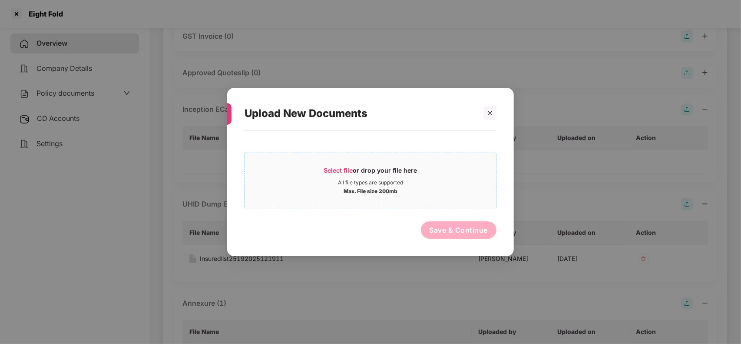
click at [363, 172] on div "Select file or drop your file here" at bounding box center [370, 172] width 93 height 13
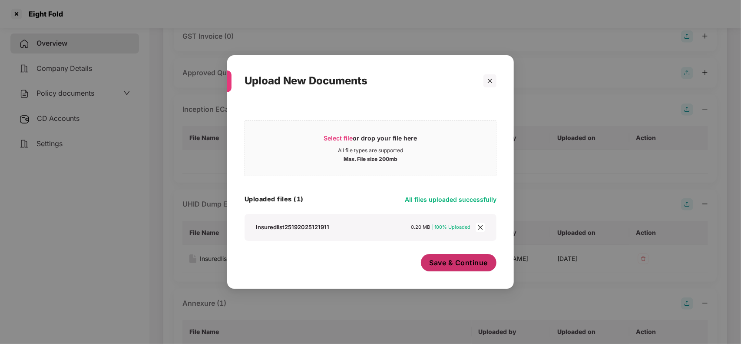
click at [468, 268] on button "Save & Continue" at bounding box center [459, 262] width 76 height 17
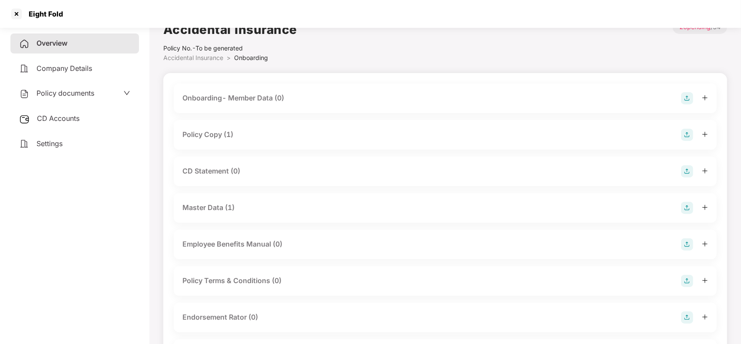
scroll to position [14, 0]
click at [16, 18] on div at bounding box center [17, 14] width 14 height 14
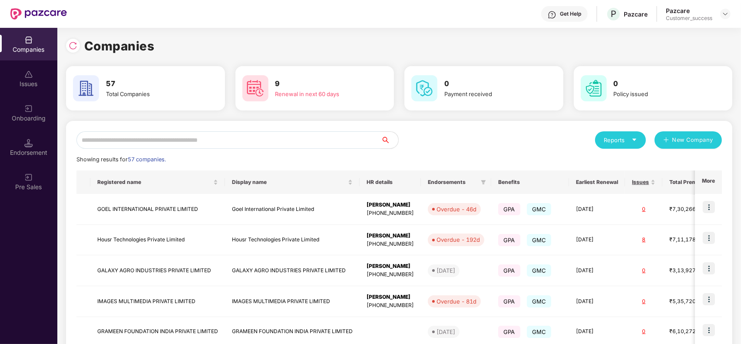
scroll to position [0, 0]
